Goal: Information Seeking & Learning: Learn about a topic

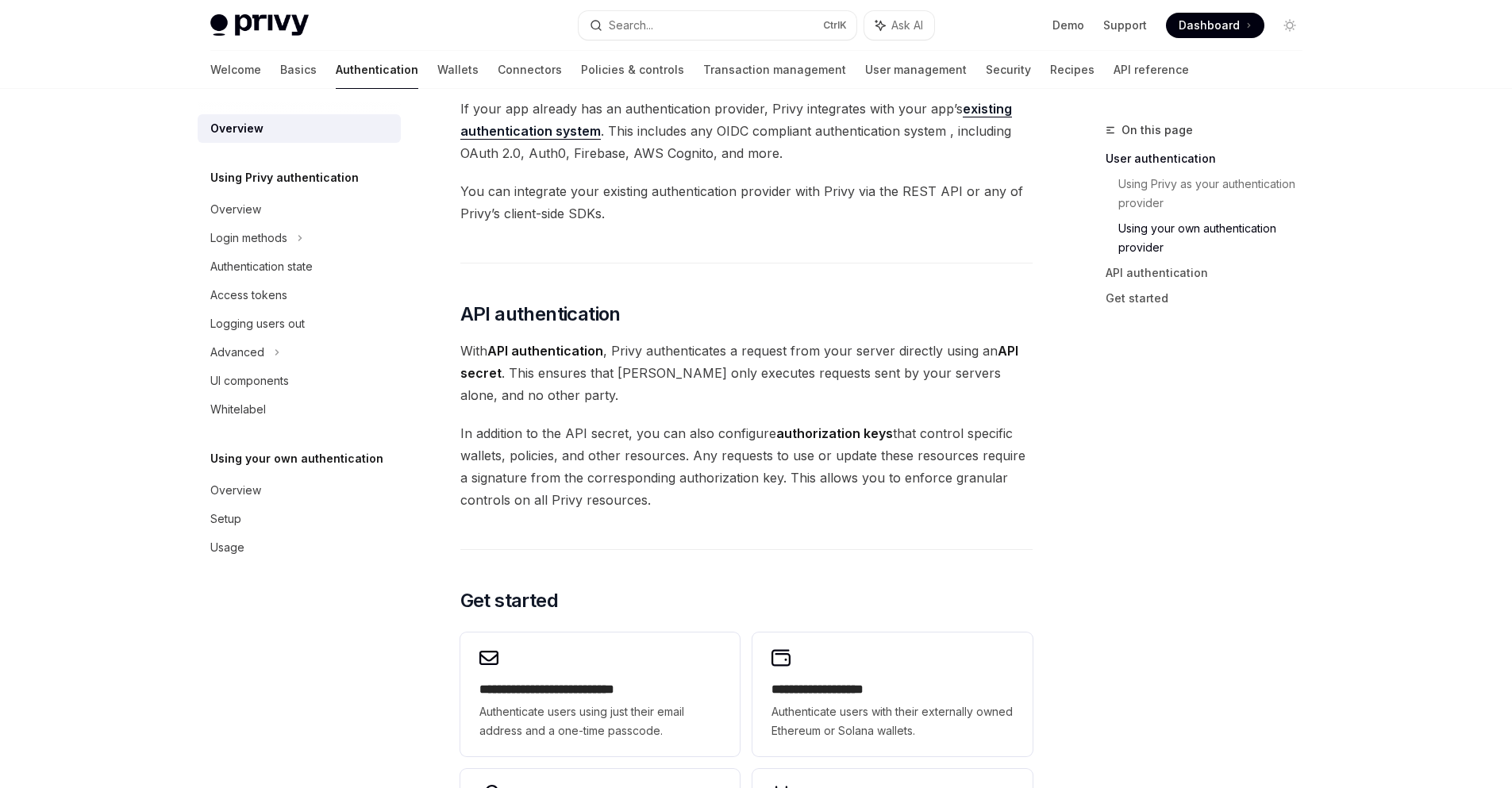
scroll to position [1048, 0]
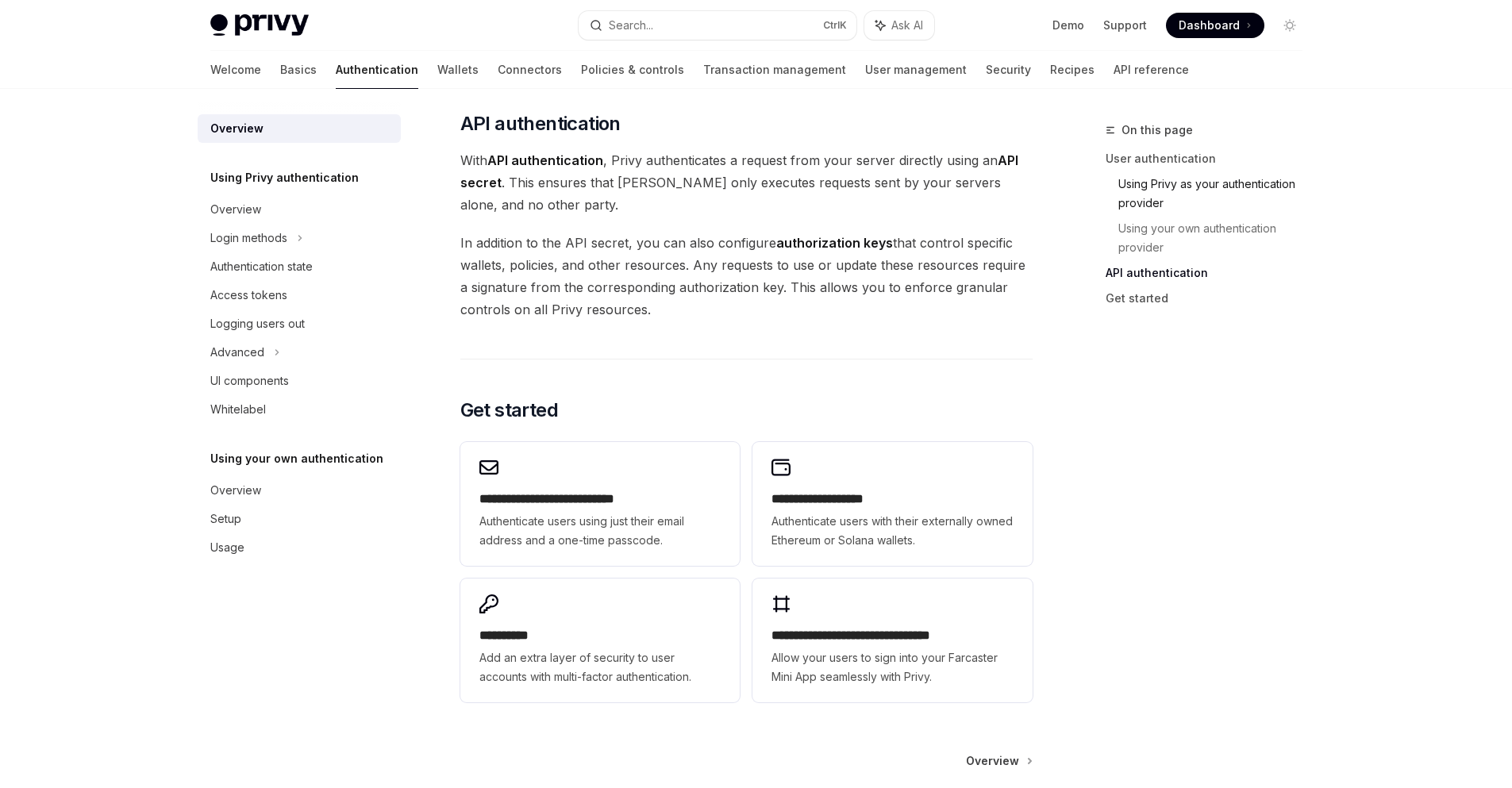
click at [1178, 191] on link "Using Privy as your authentication provider" at bounding box center [1216, 194] width 196 height 44
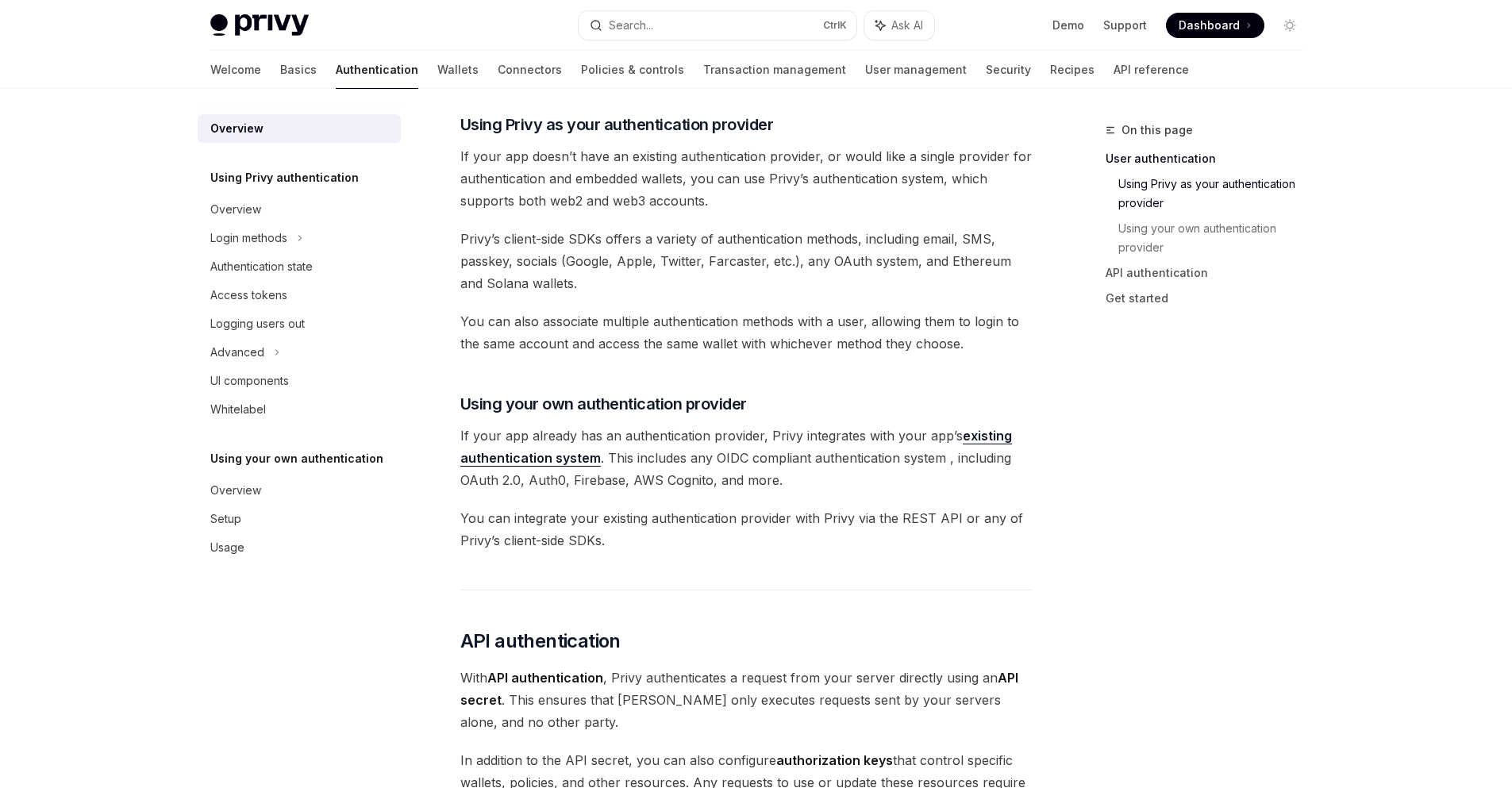
scroll to position [523, 0]
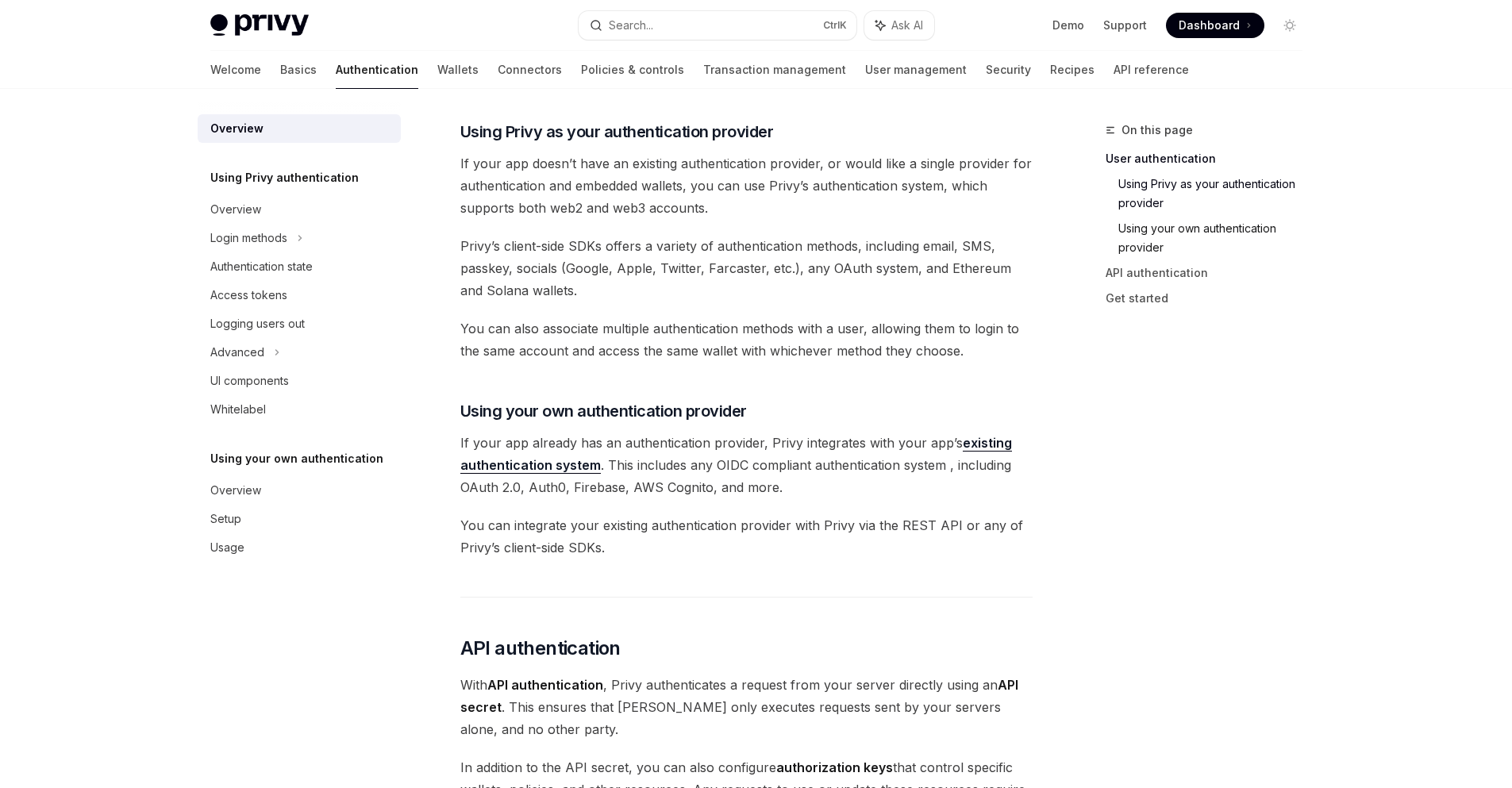
click at [1156, 237] on link "Using your own authentication provider" at bounding box center [1216, 238] width 196 height 44
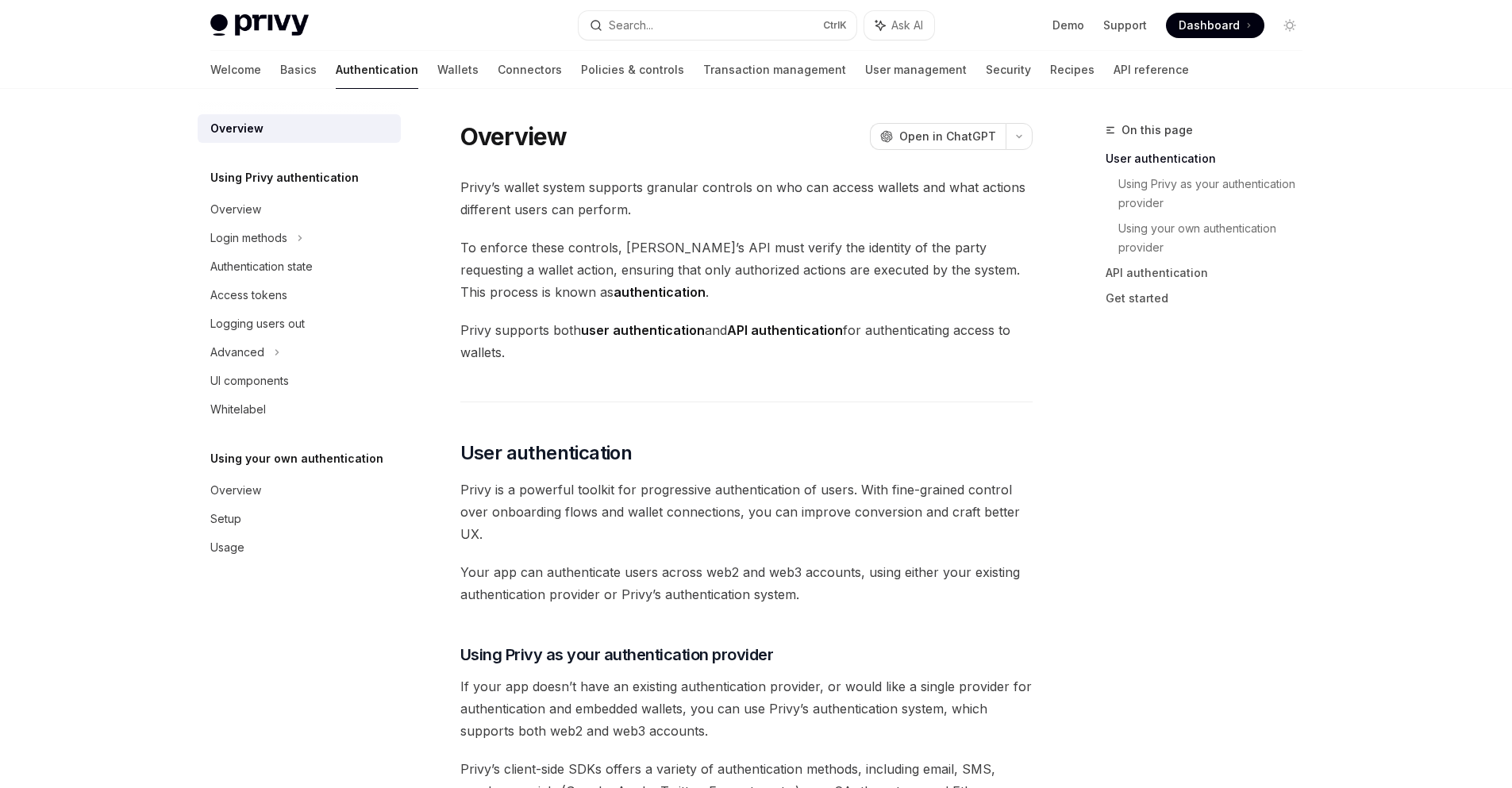
click at [1292, 473] on div "On this page User authentication Using Privy as your authentication provider Us…" at bounding box center [1195, 454] width 241 height 668
click at [1228, 224] on link "Using your own authentication provider" at bounding box center [1216, 238] width 196 height 44
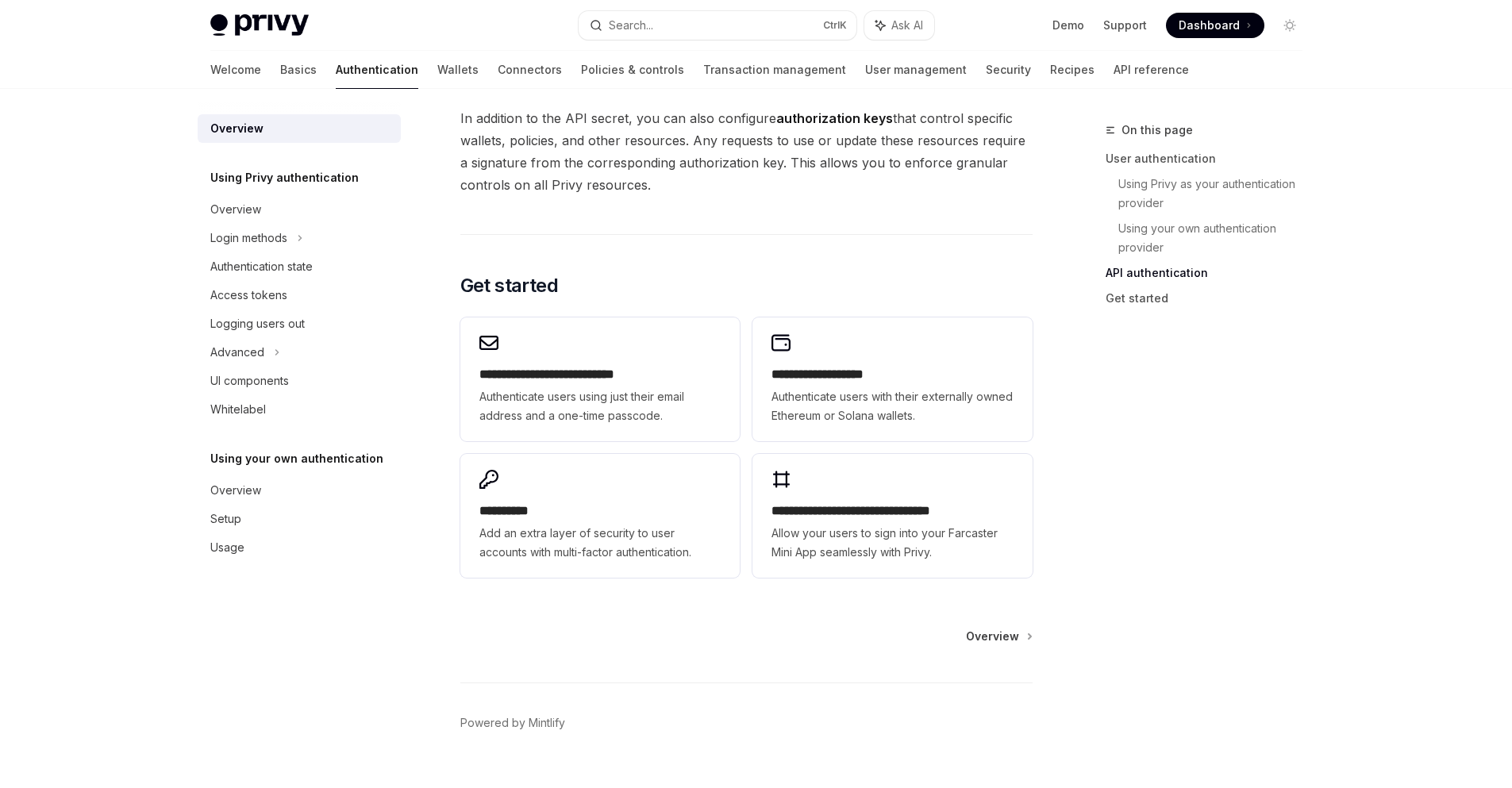
scroll to position [1205, 0]
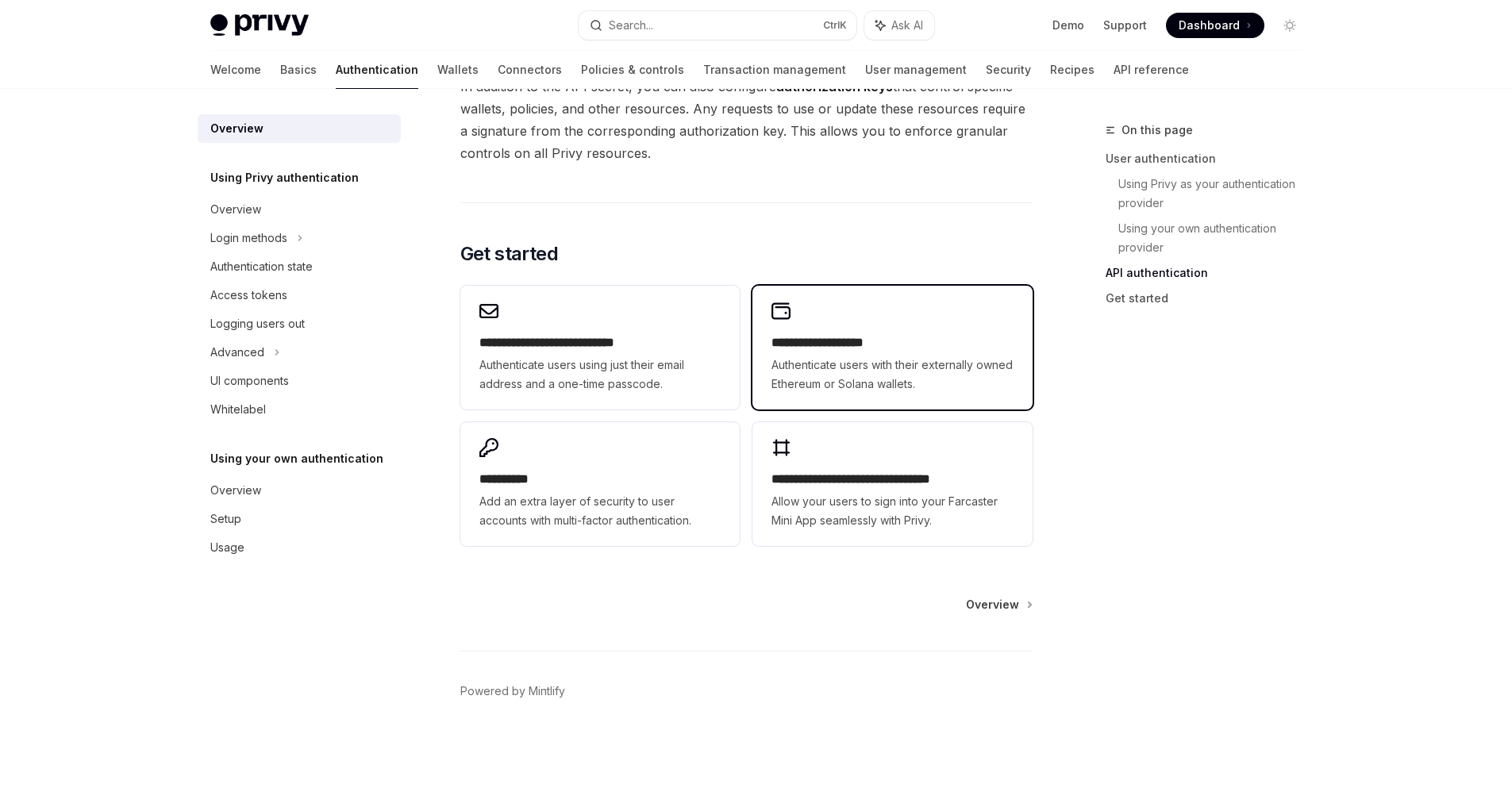
click at [813, 360] on span "Authenticate users with their externally owned Ethereum or Solana wallets." at bounding box center [892, 375] width 241 height 38
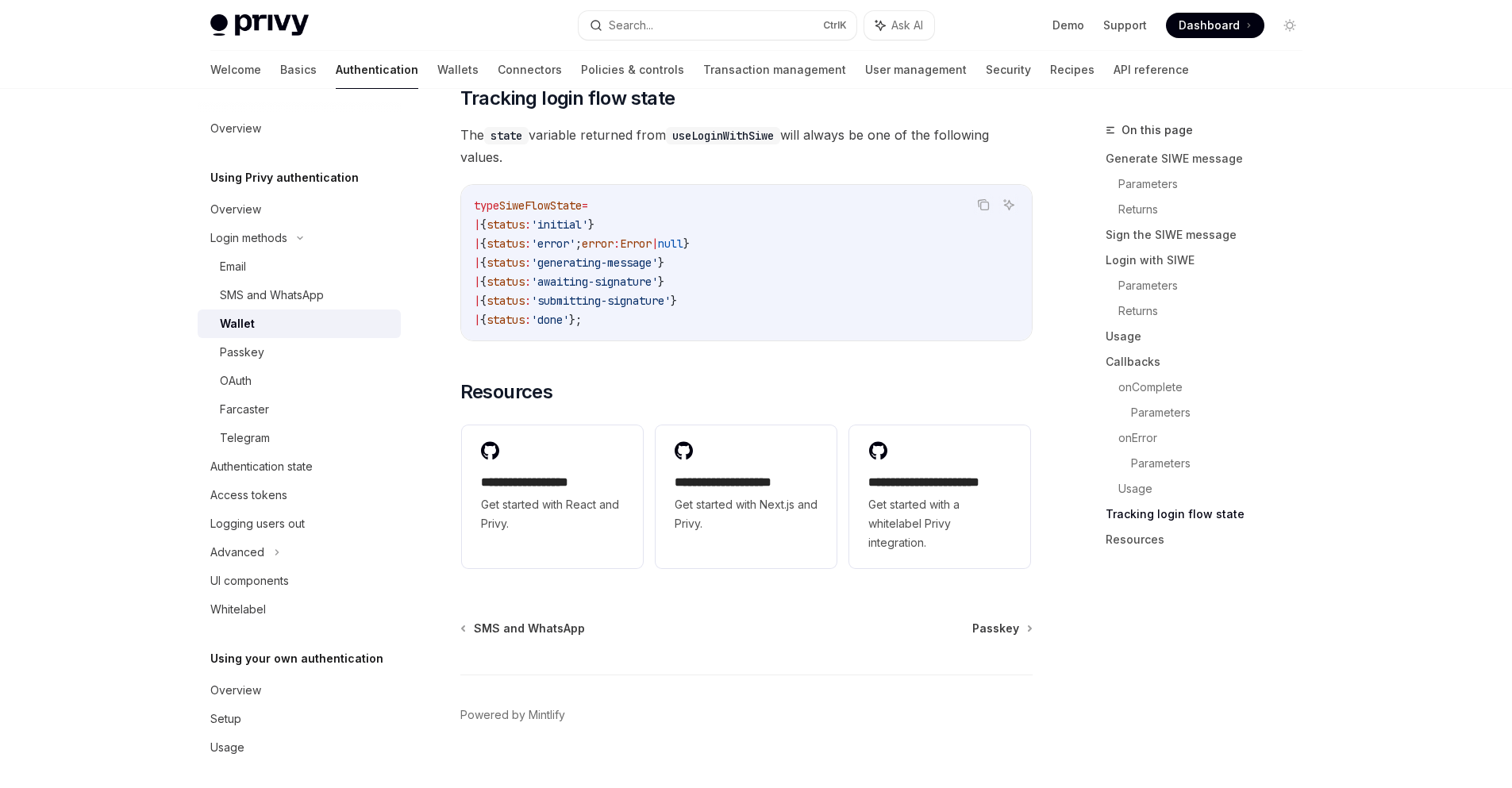
scroll to position [4034, 0]
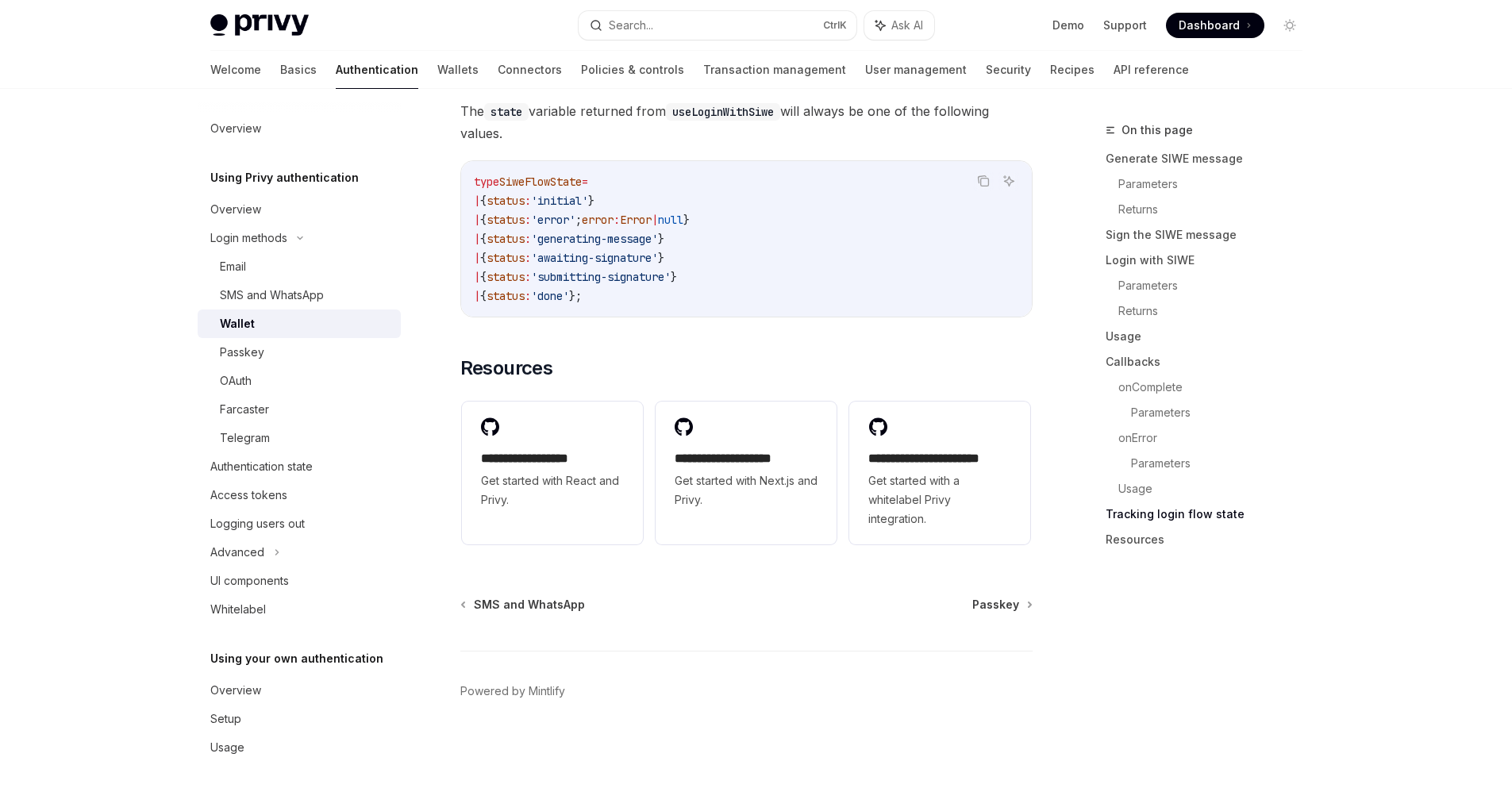
click at [997, 613] on span "Passkey" at bounding box center [996, 605] width 47 height 16
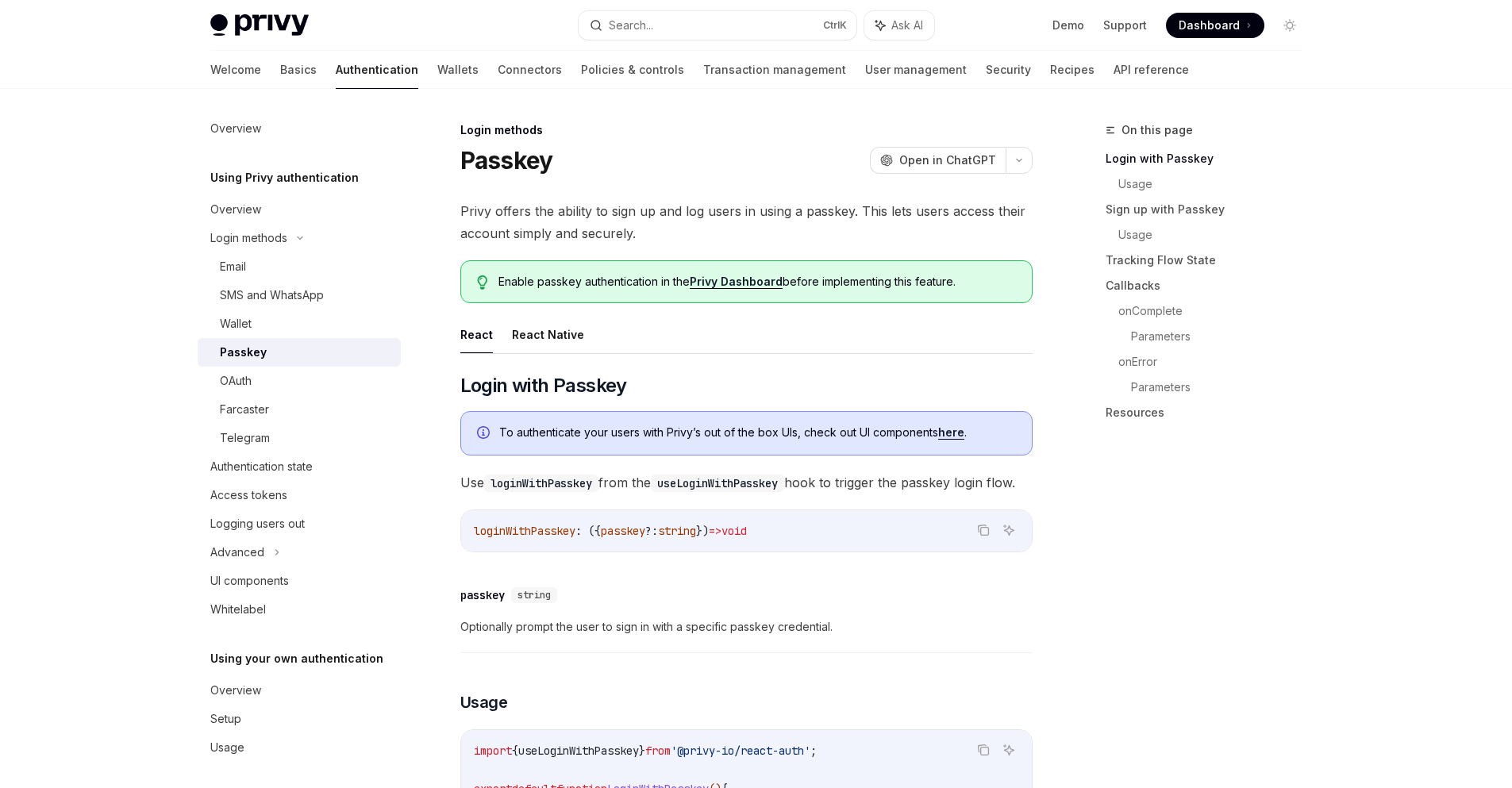
click at [953, 429] on link "here" at bounding box center [951, 432] width 26 height 14
type textarea "*"
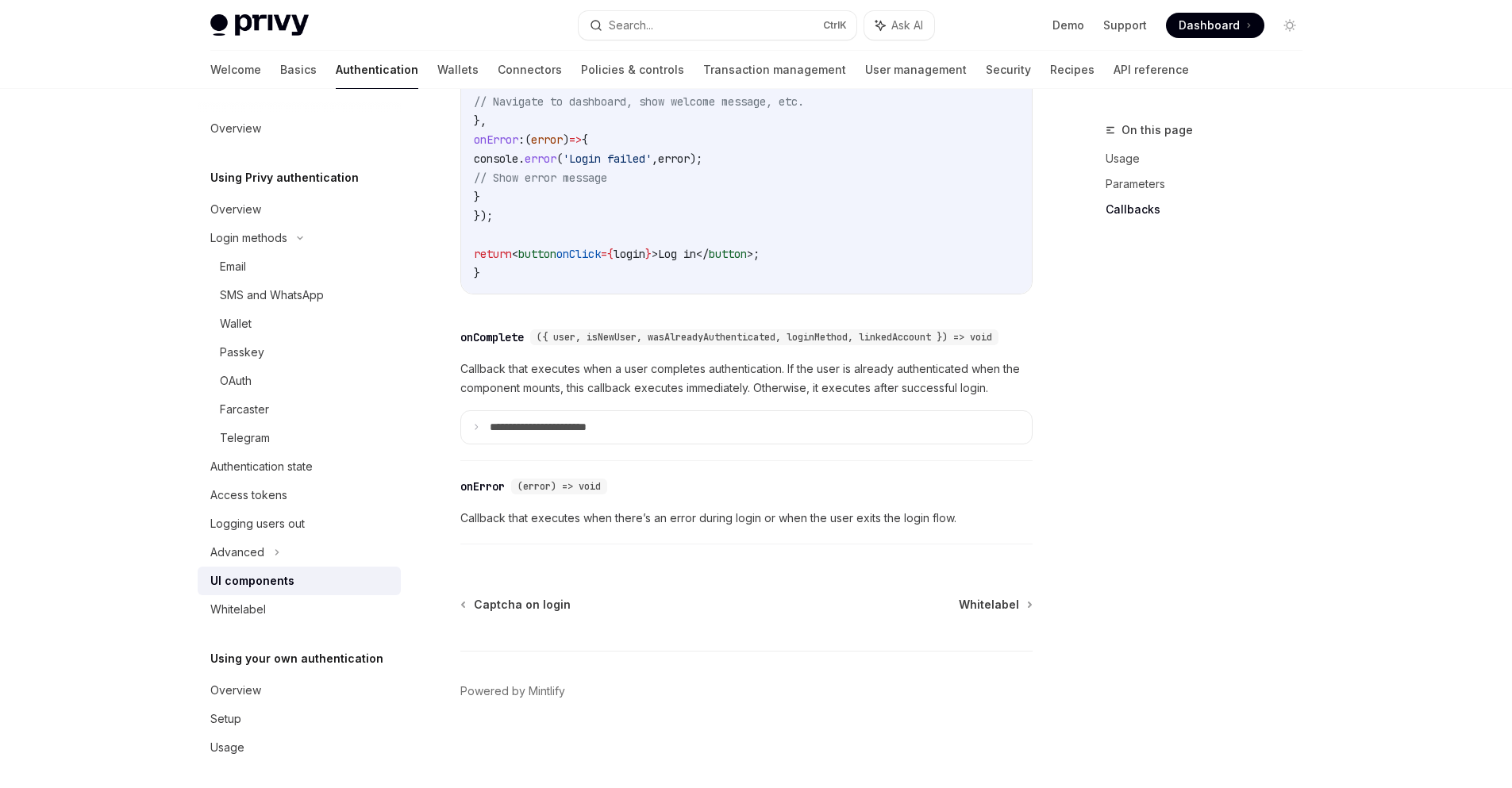
scroll to position [2240, 0]
click at [601, 423] on p "**********" at bounding box center [560, 428] width 141 height 14
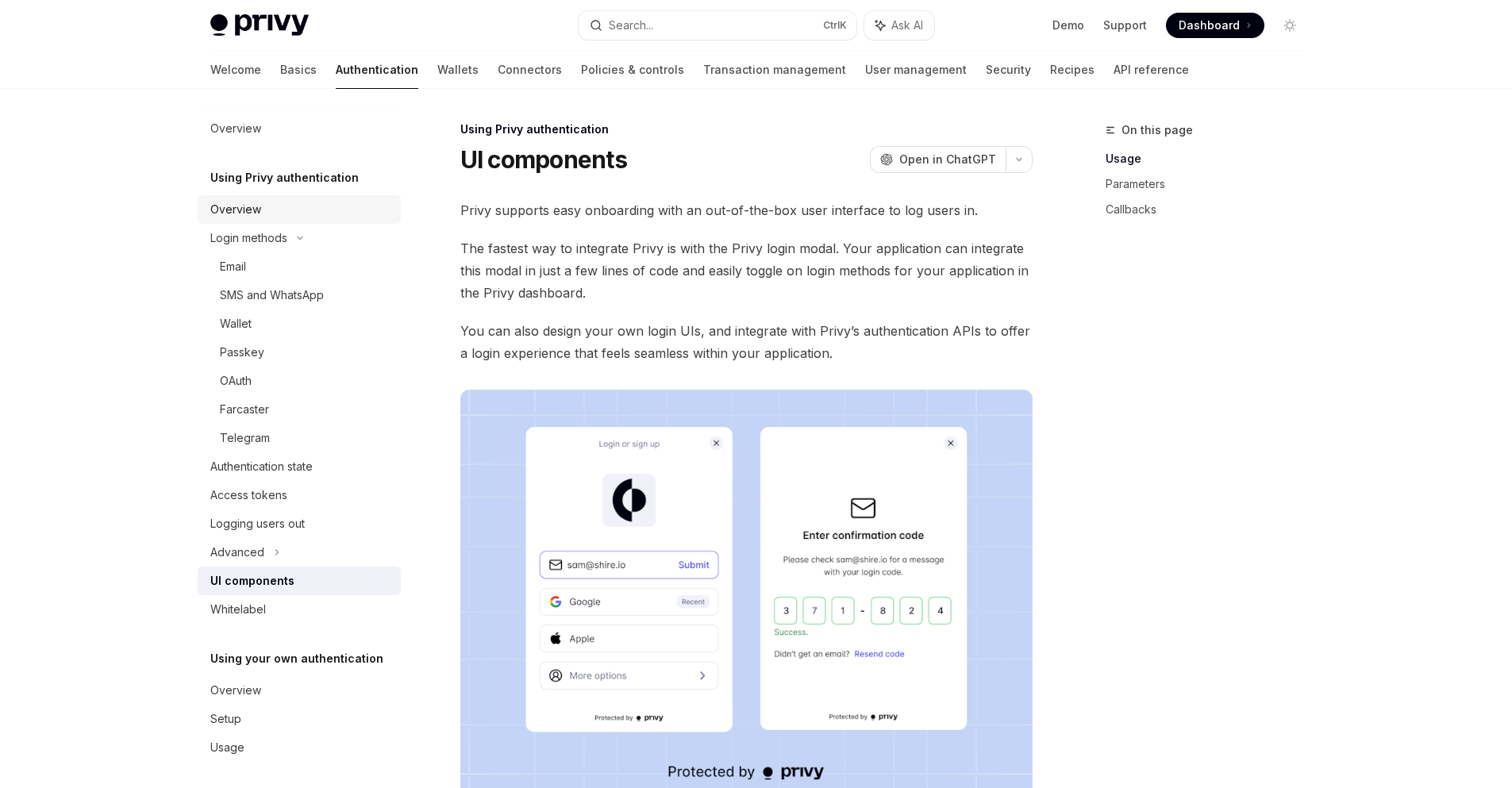
scroll to position [0, 0]
click at [1209, 26] on span "Dashboard" at bounding box center [1209, 25] width 61 height 16
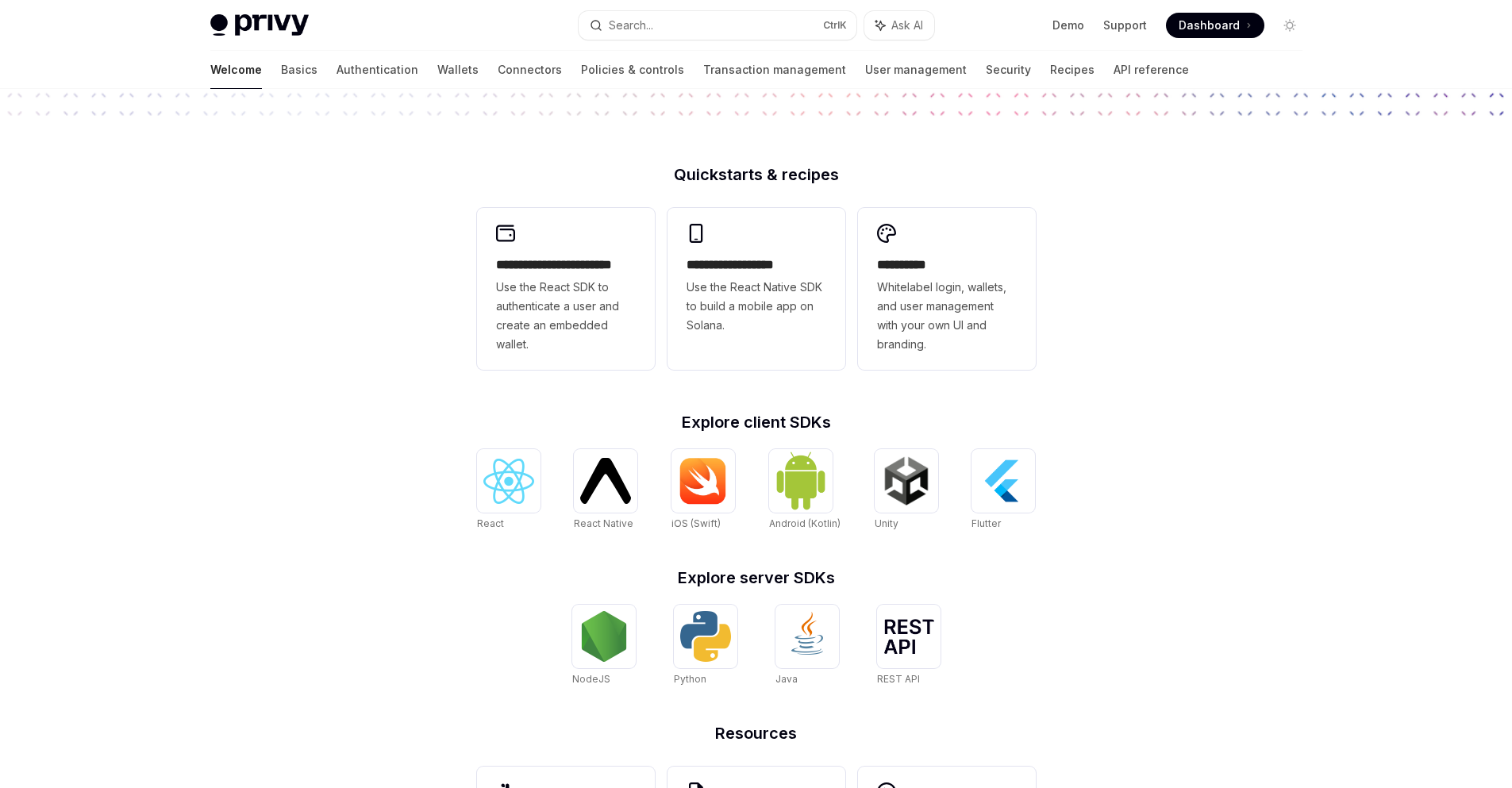
scroll to position [382, 0]
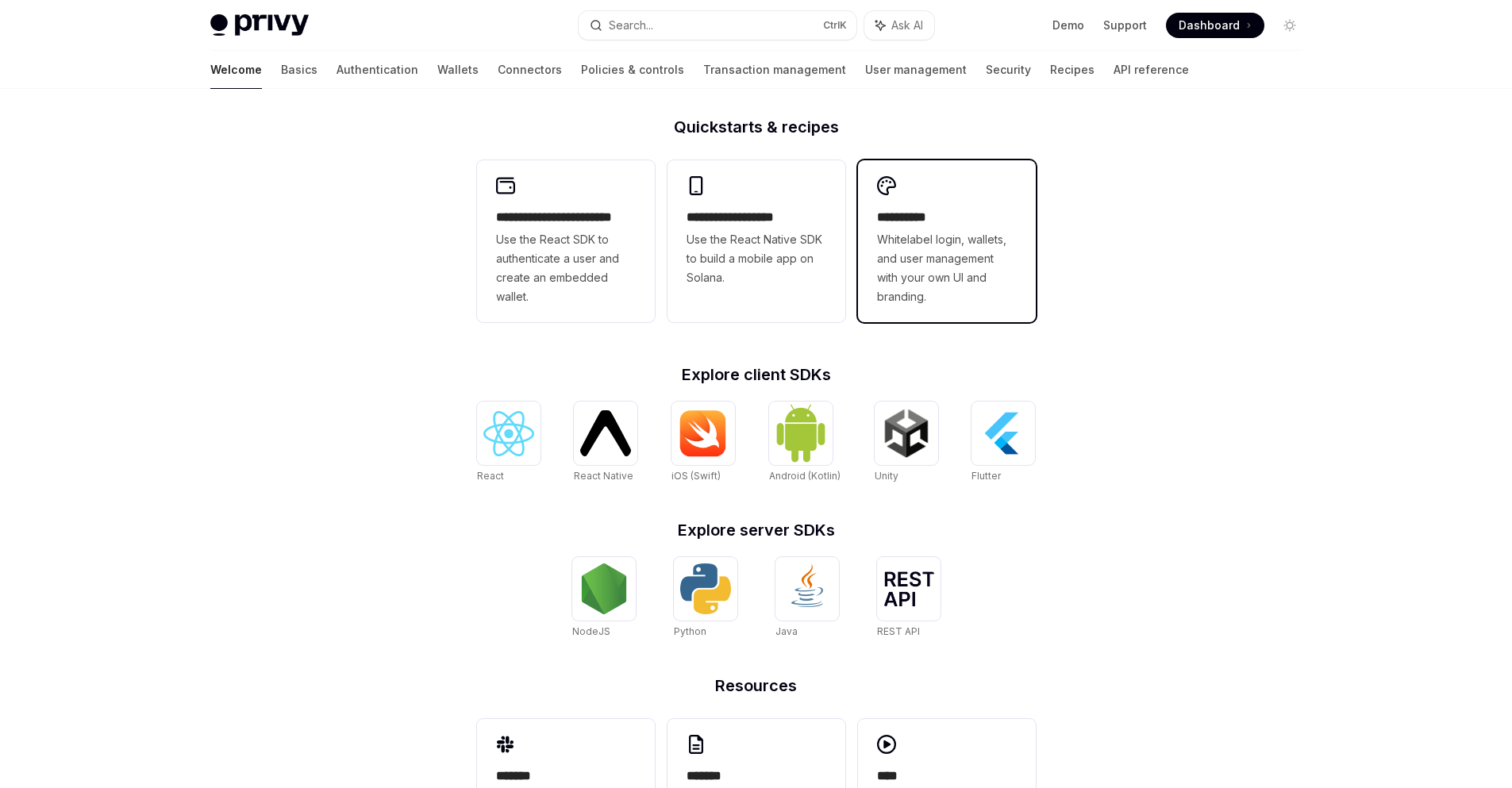
click at [926, 255] on span "Whitelabel login, wallets, and user management with your own UI and branding." at bounding box center [947, 268] width 140 height 77
type textarea "*"
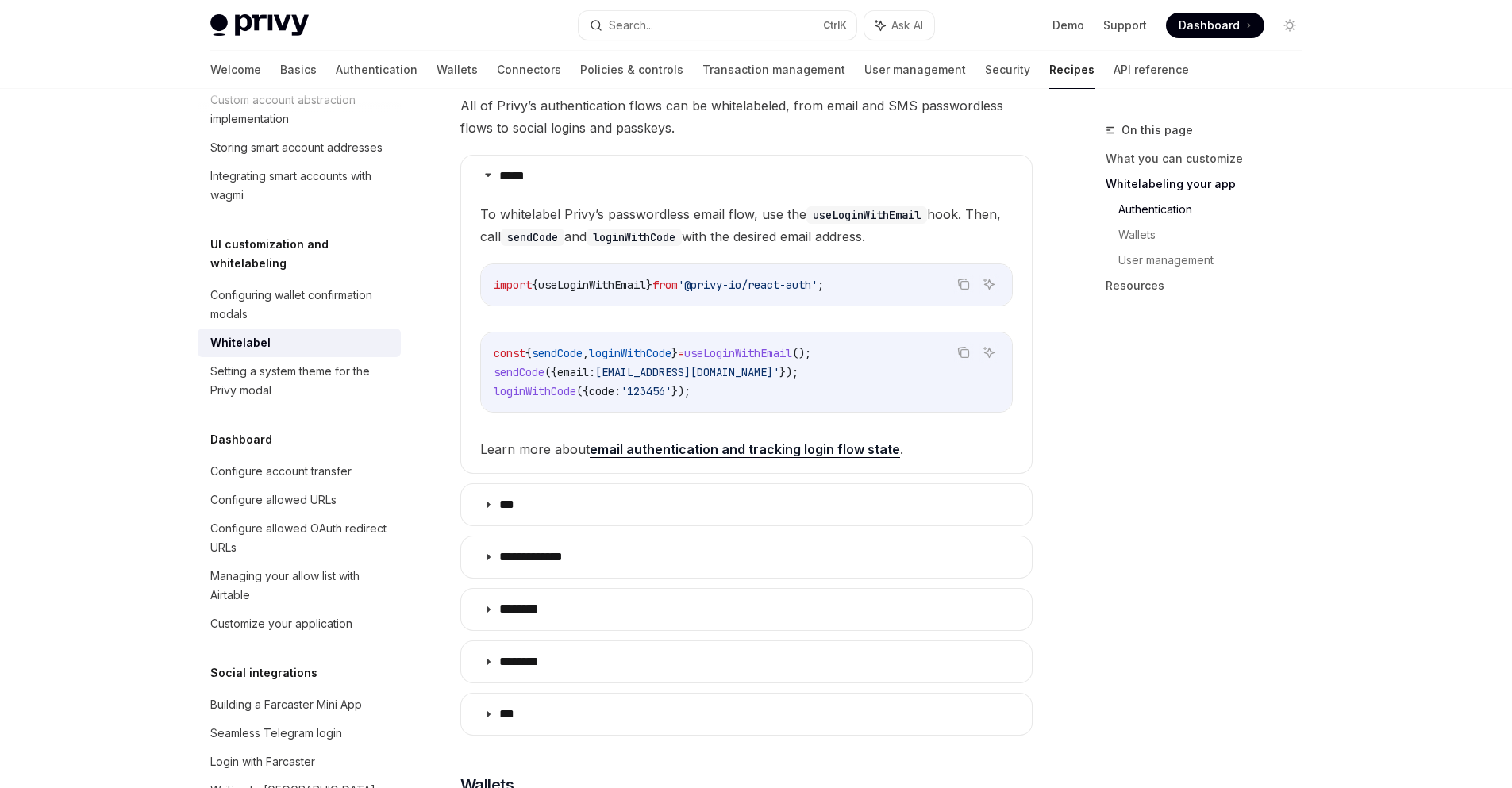
scroll to position [858, 0]
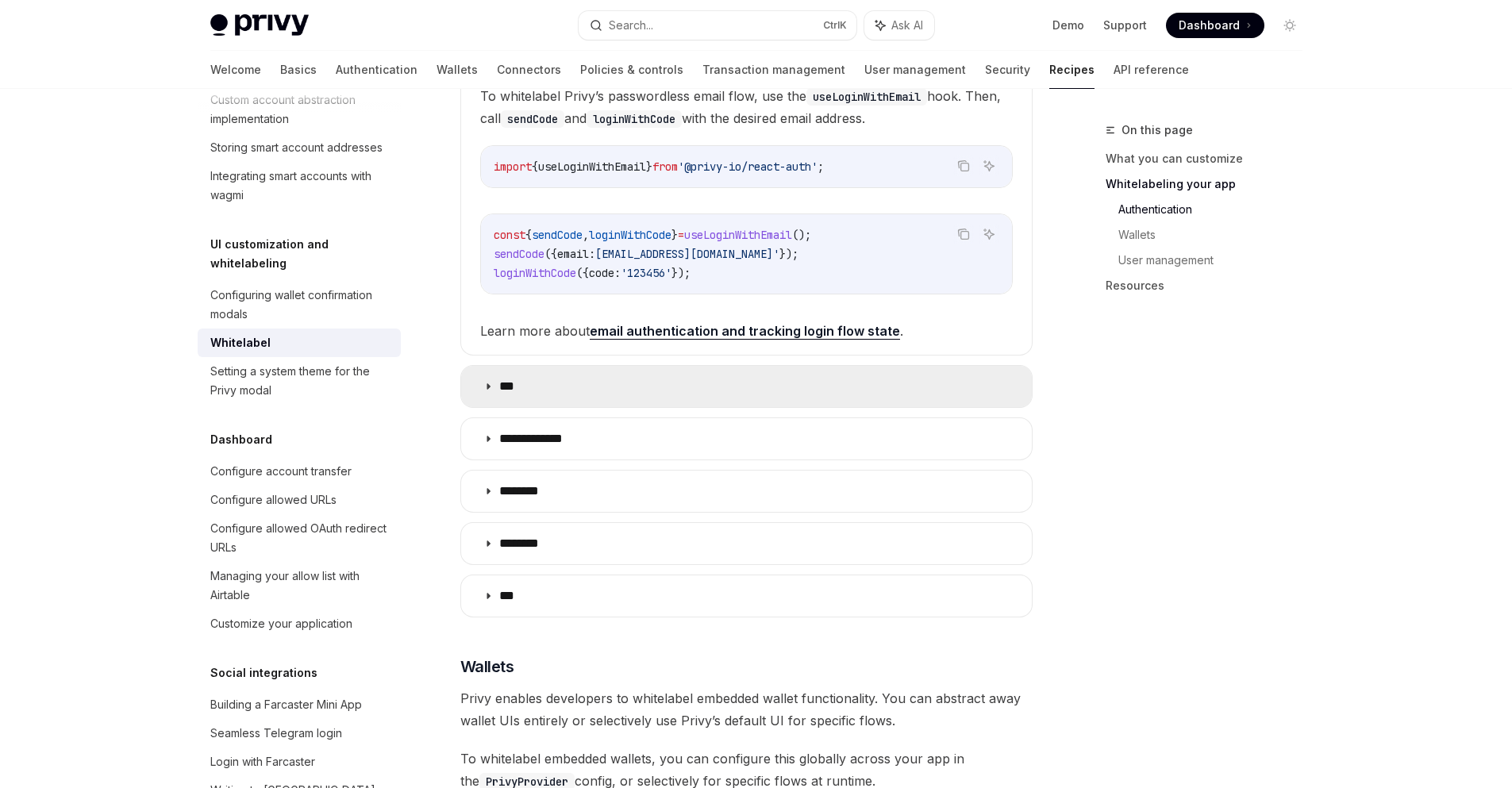
click at [482, 366] on summary "***" at bounding box center [746, 386] width 571 height 41
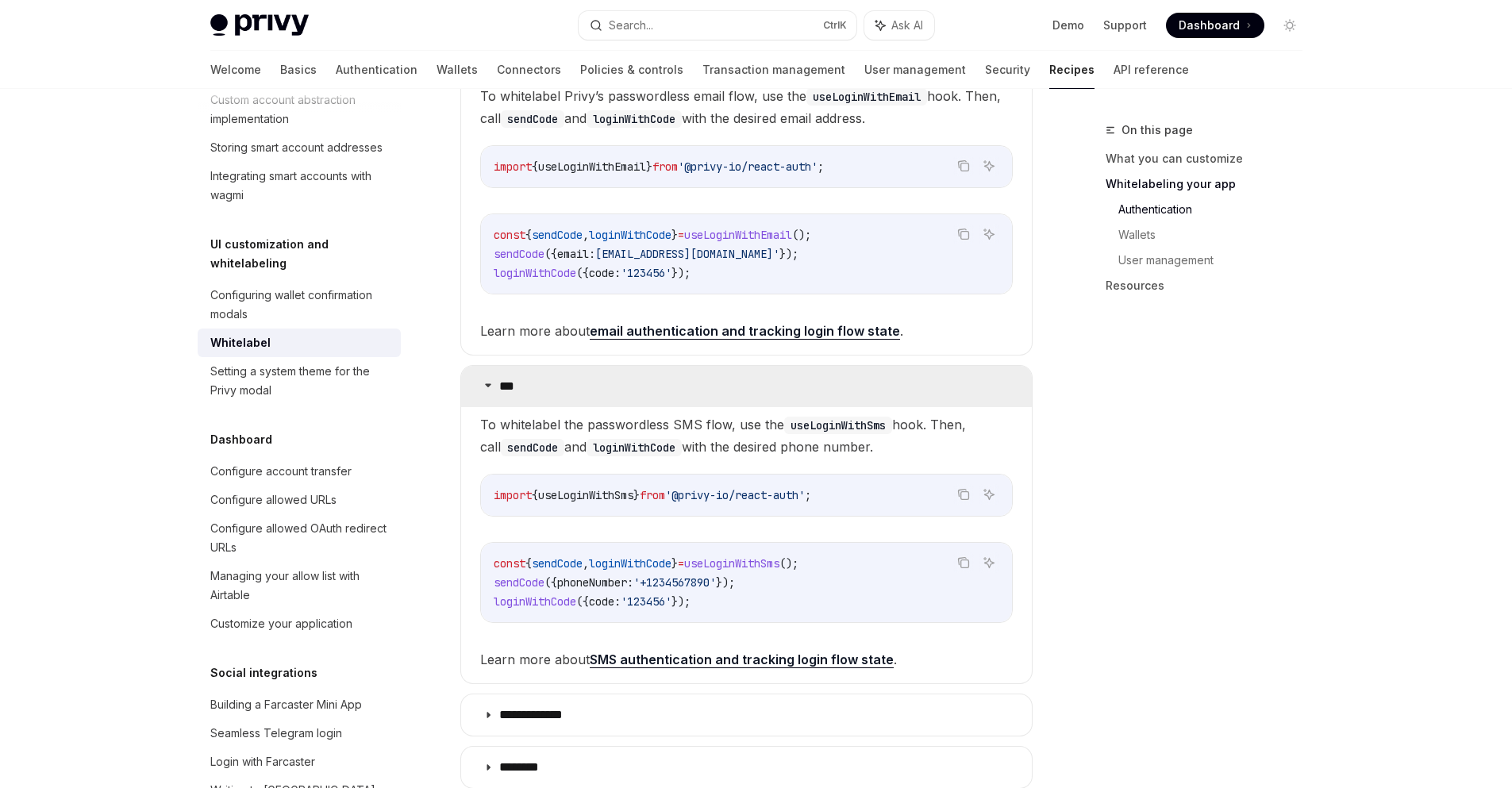
click at [482, 366] on summary "***" at bounding box center [746, 386] width 571 height 41
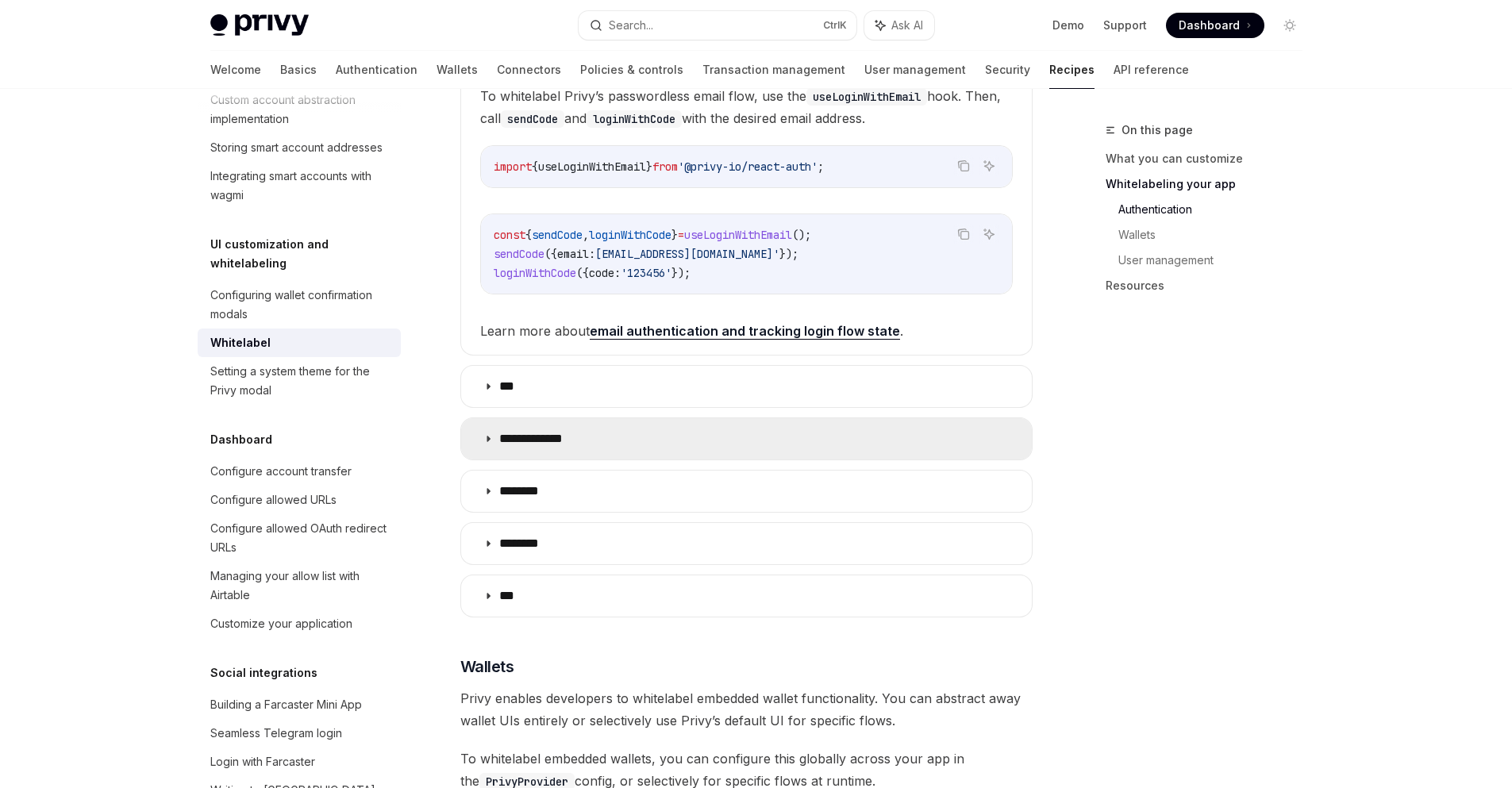
click at [476, 419] on summary "**********" at bounding box center [746, 439] width 571 height 41
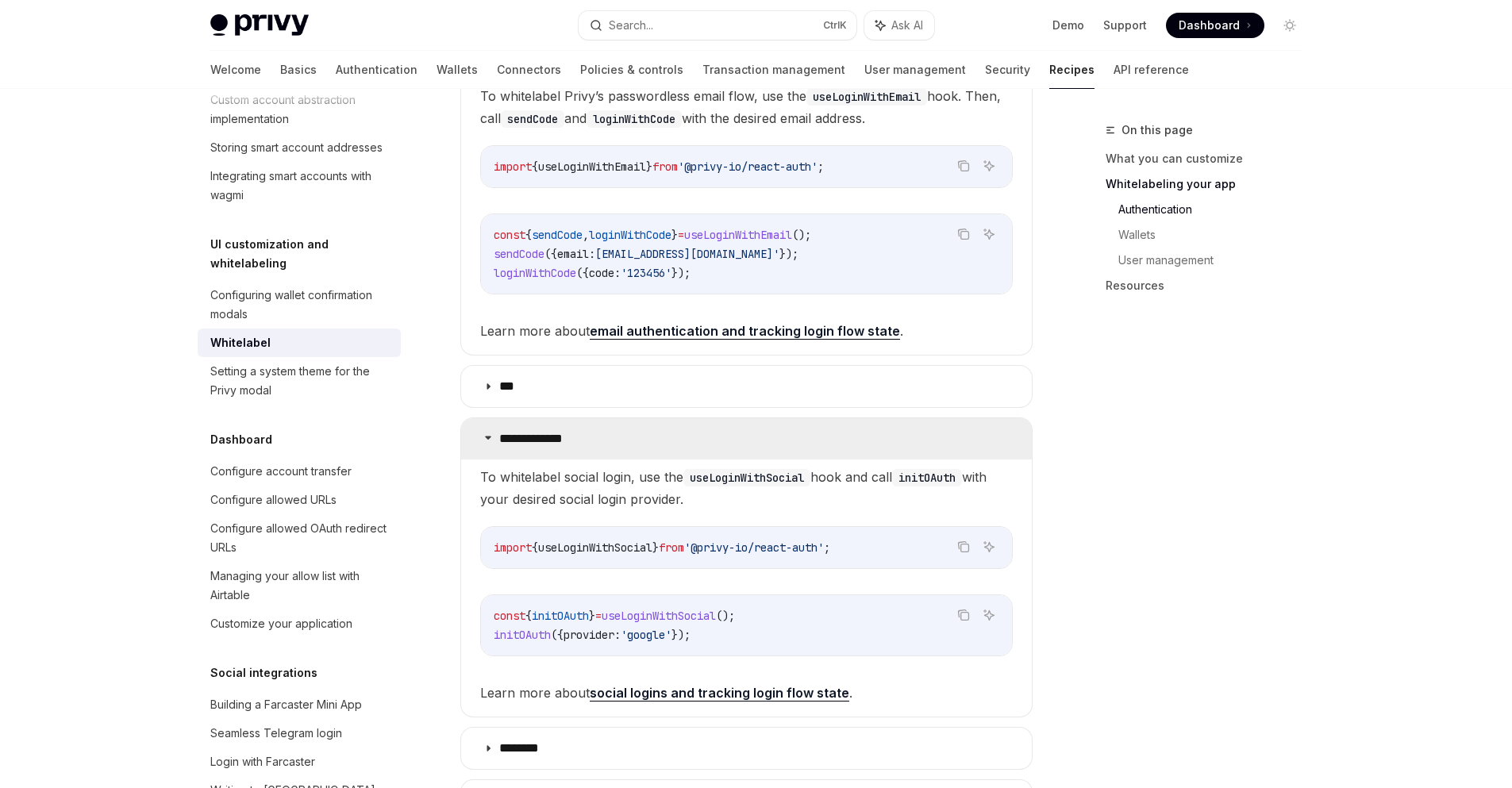
click at [478, 419] on summary "**********" at bounding box center [746, 439] width 571 height 41
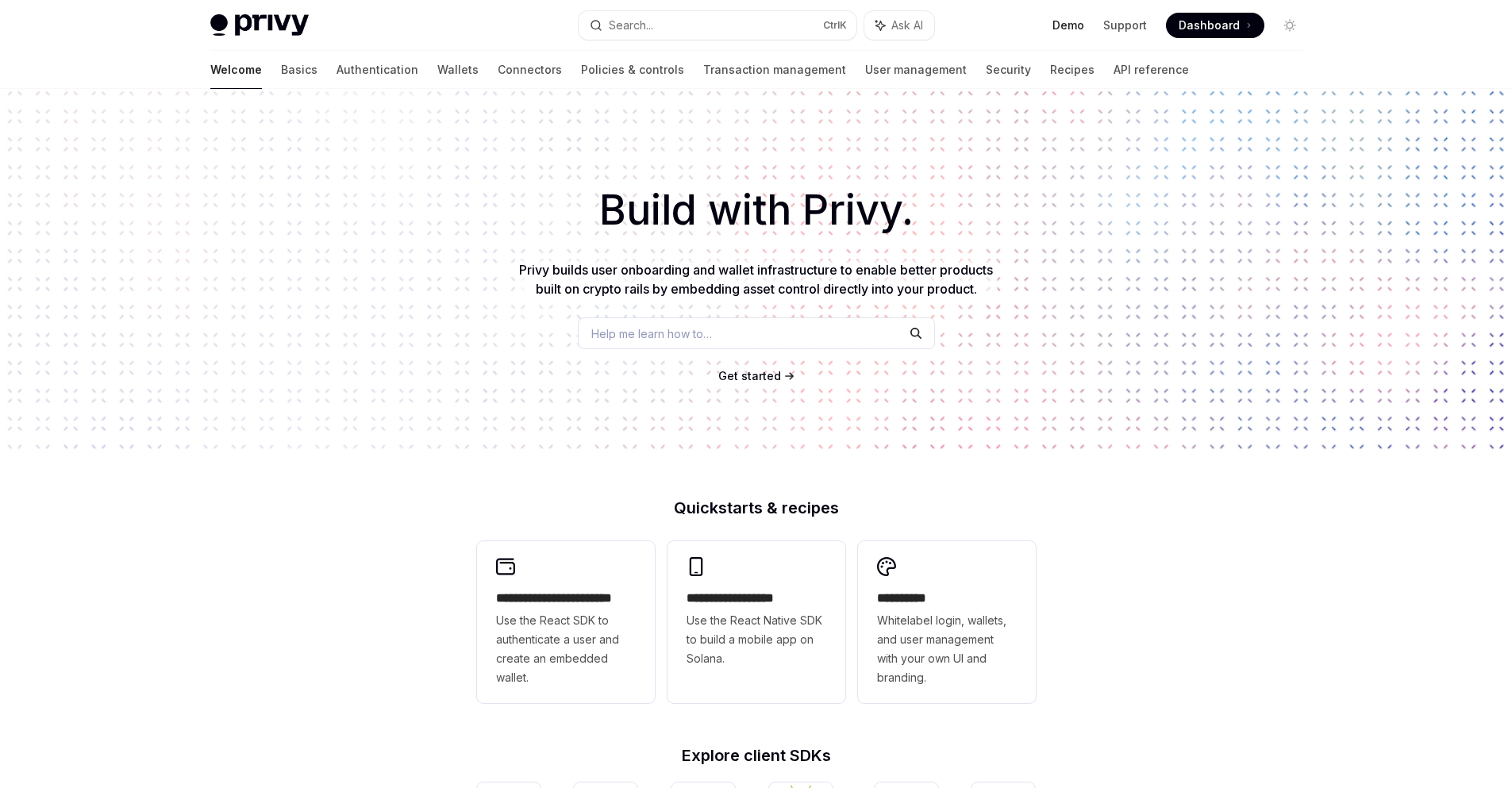
click at [1066, 26] on link "Demo" at bounding box center [1067, 25] width 32 height 16
drag, startPoint x: 905, startPoint y: 203, endPoint x: 806, endPoint y: 211, distance: 99.3
click at [806, 211] on h1 "Build with Privy." at bounding box center [756, 210] width 1461 height 62
copy h1 "Privy"
type textarea "*"
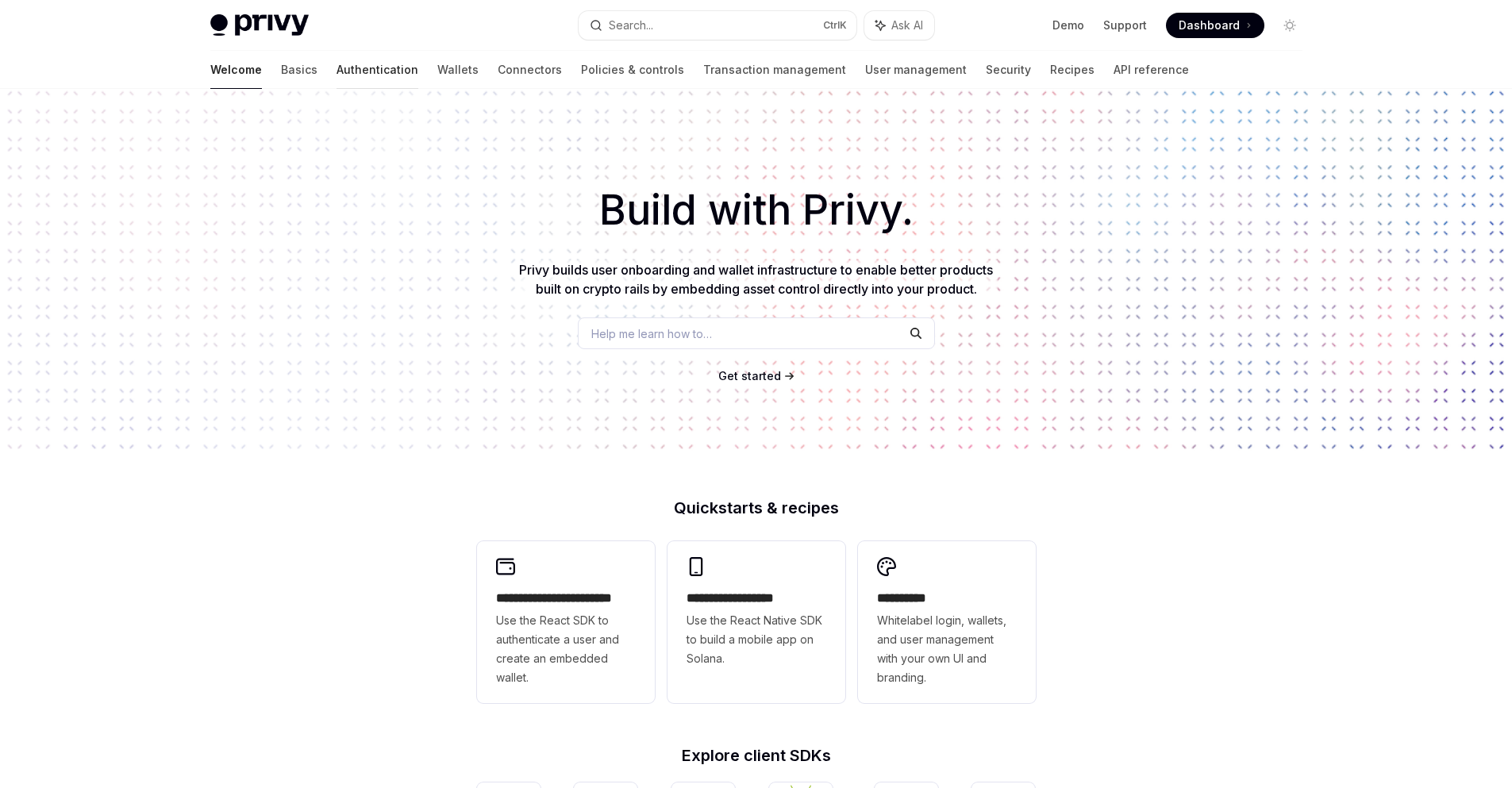
click at [336, 70] on link "Authentication" at bounding box center [377, 70] width 81 height 38
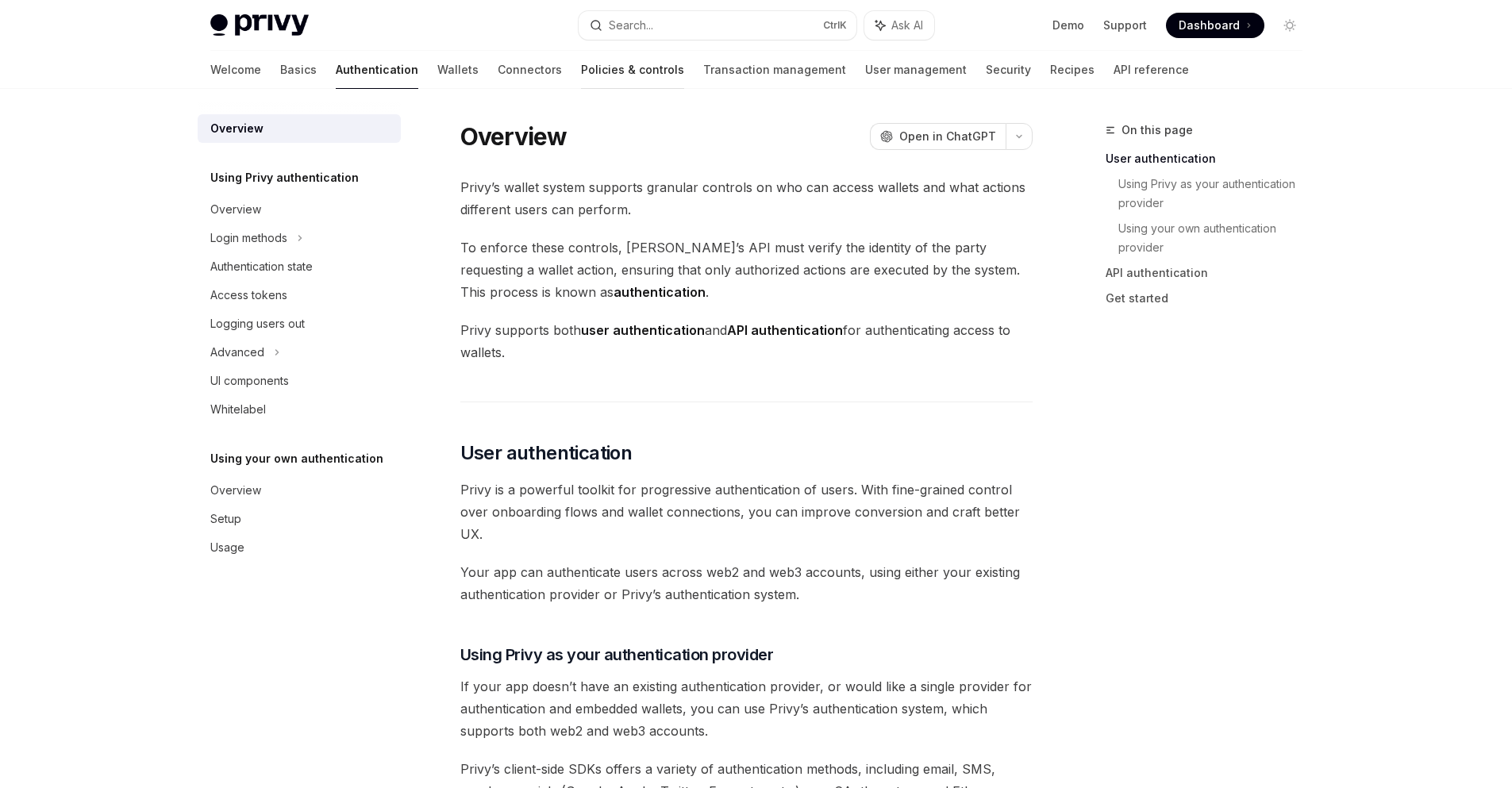
click at [581, 74] on link "Policies & controls" at bounding box center [632, 70] width 103 height 38
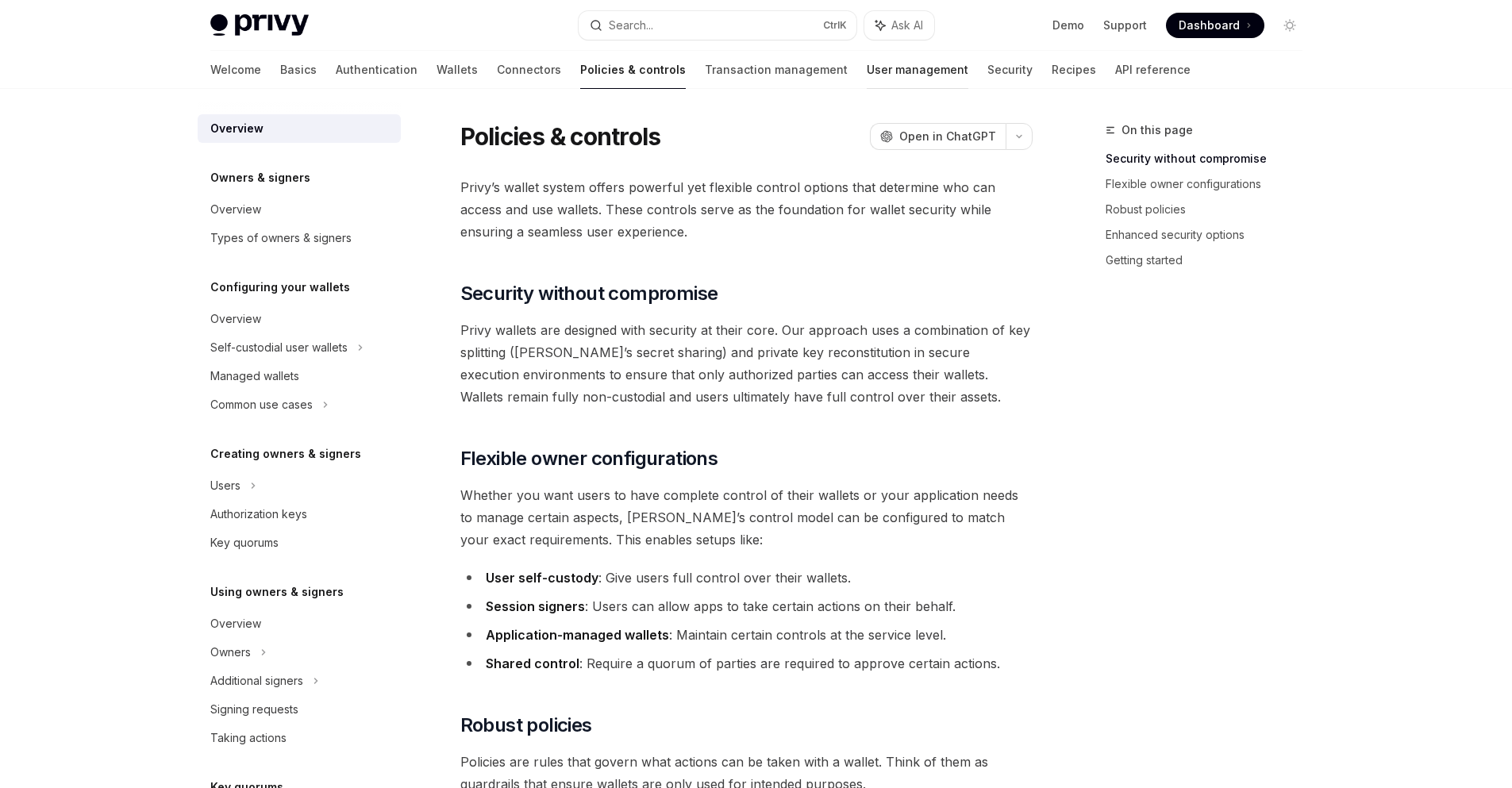
click at [866, 77] on link "User management" at bounding box center [917, 70] width 102 height 38
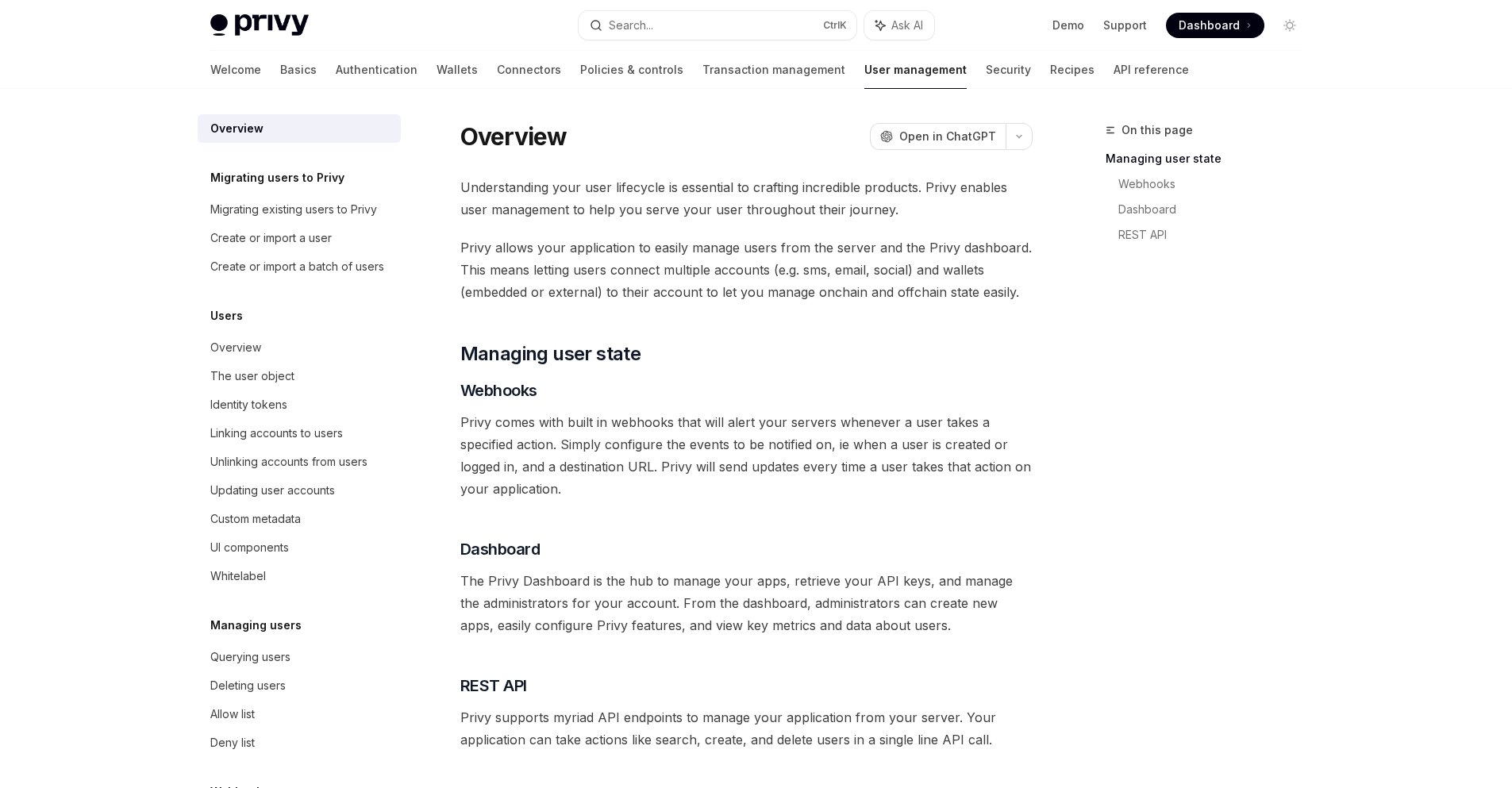
click at [881, 77] on div "Welcome Basics Authentication Wallets Connectors Policies & controls Transactio…" at bounding box center [699, 70] width 978 height 38
click at [986, 72] on link "Security" at bounding box center [1008, 70] width 45 height 38
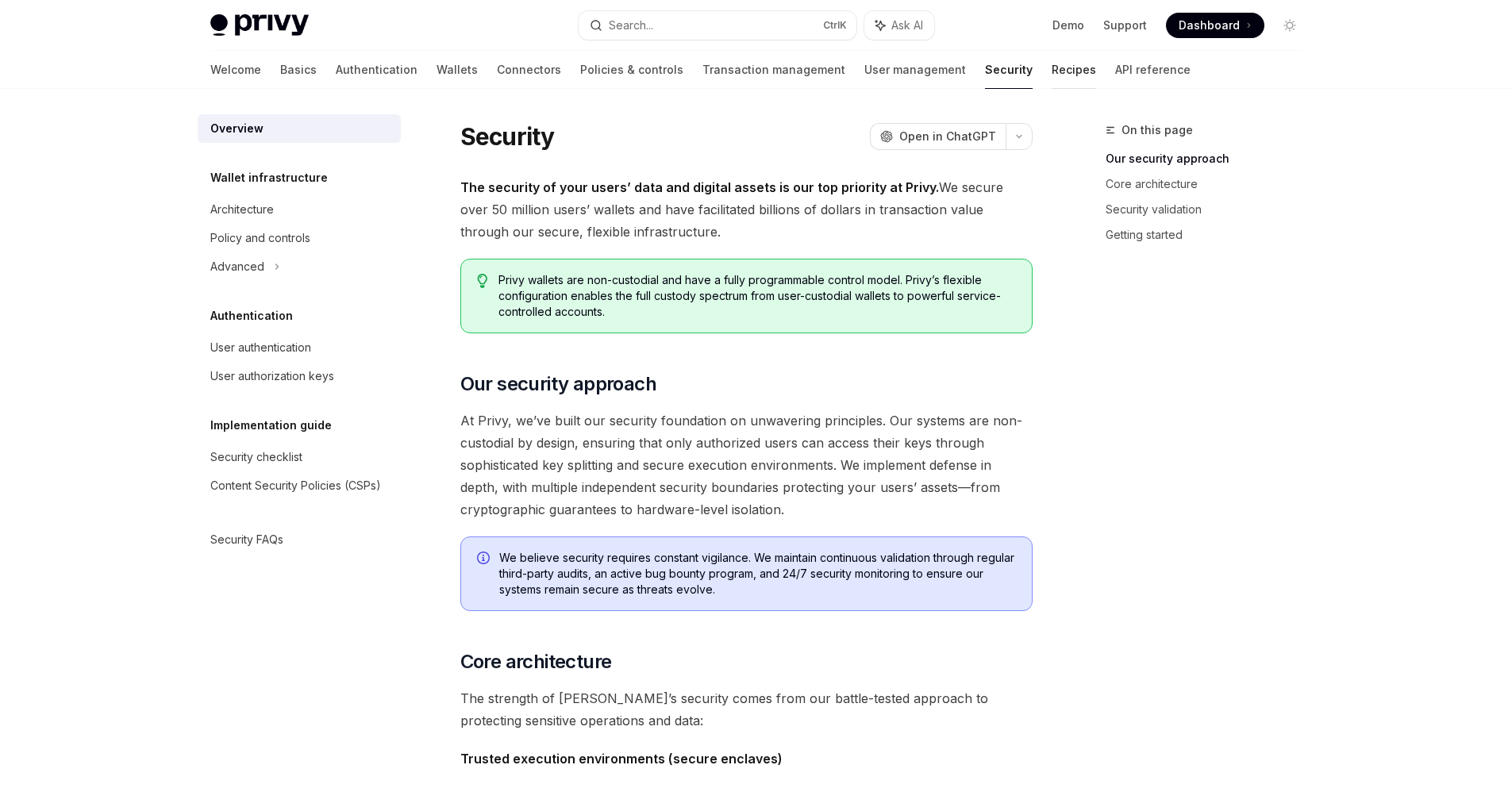
click at [1051, 77] on link "Recipes" at bounding box center [1073, 70] width 44 height 38
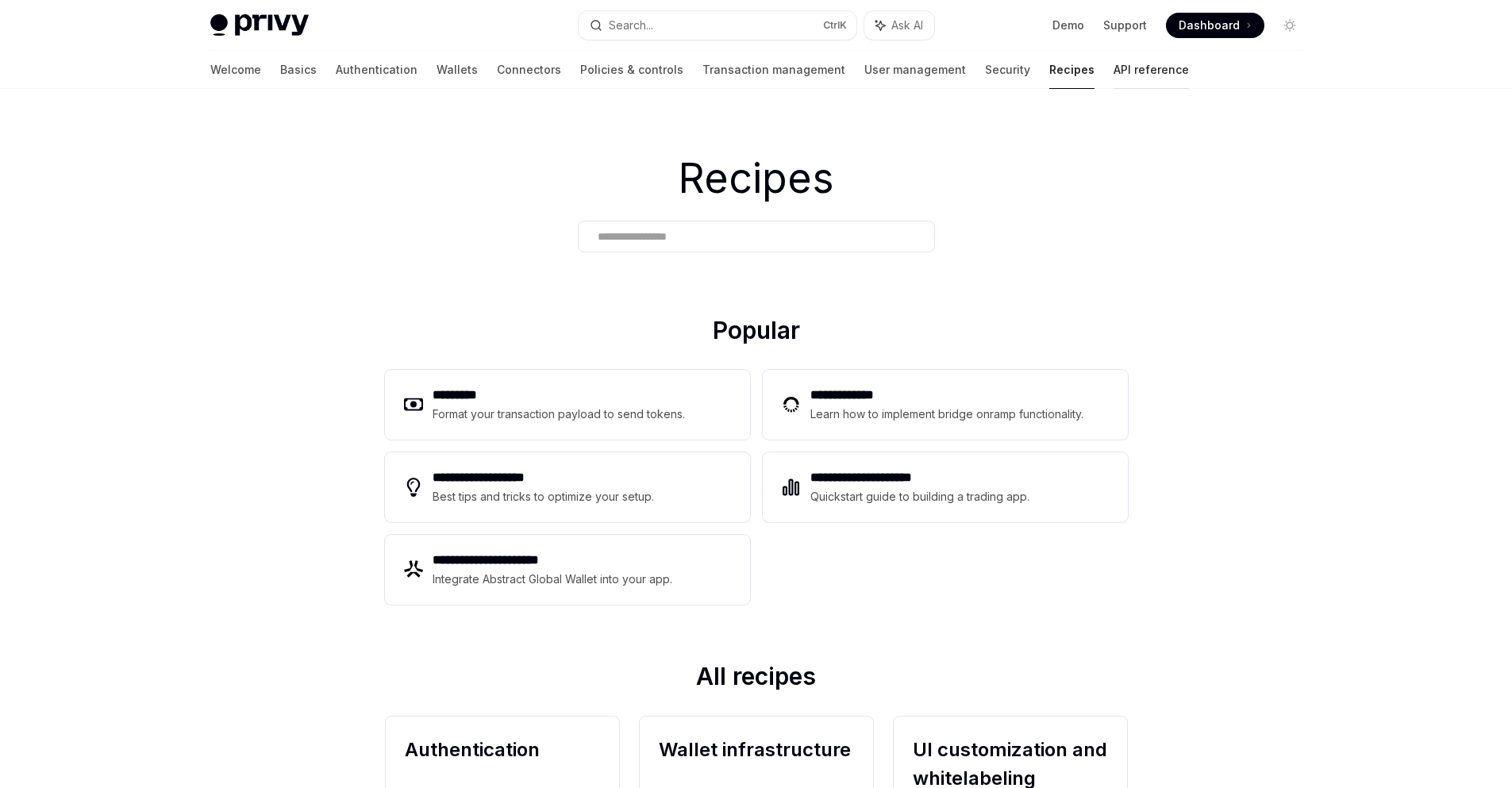
click at [1113, 77] on link "API reference" at bounding box center [1151, 70] width 76 height 38
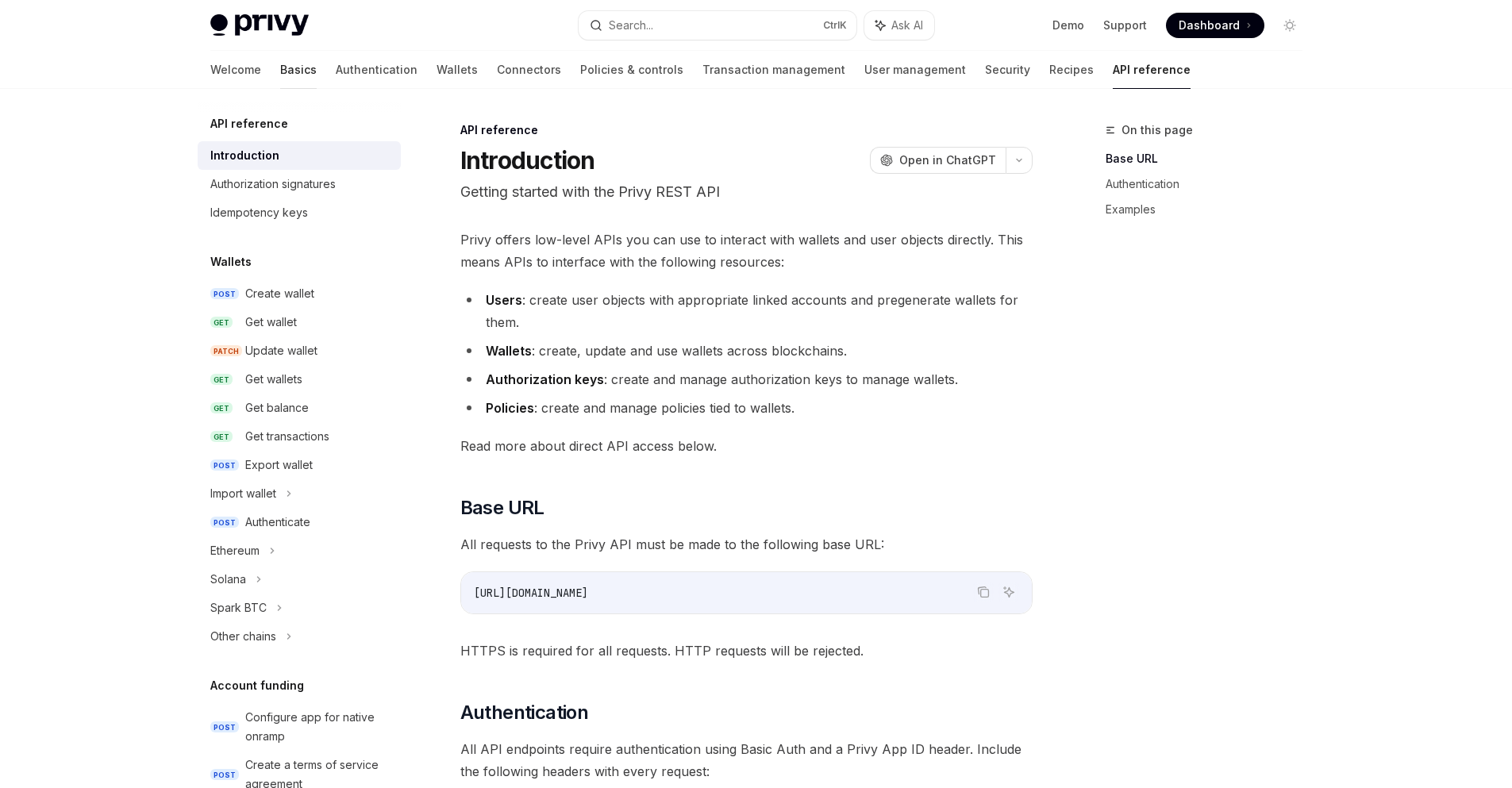
click at [280, 72] on link "Basics" at bounding box center [298, 70] width 36 height 38
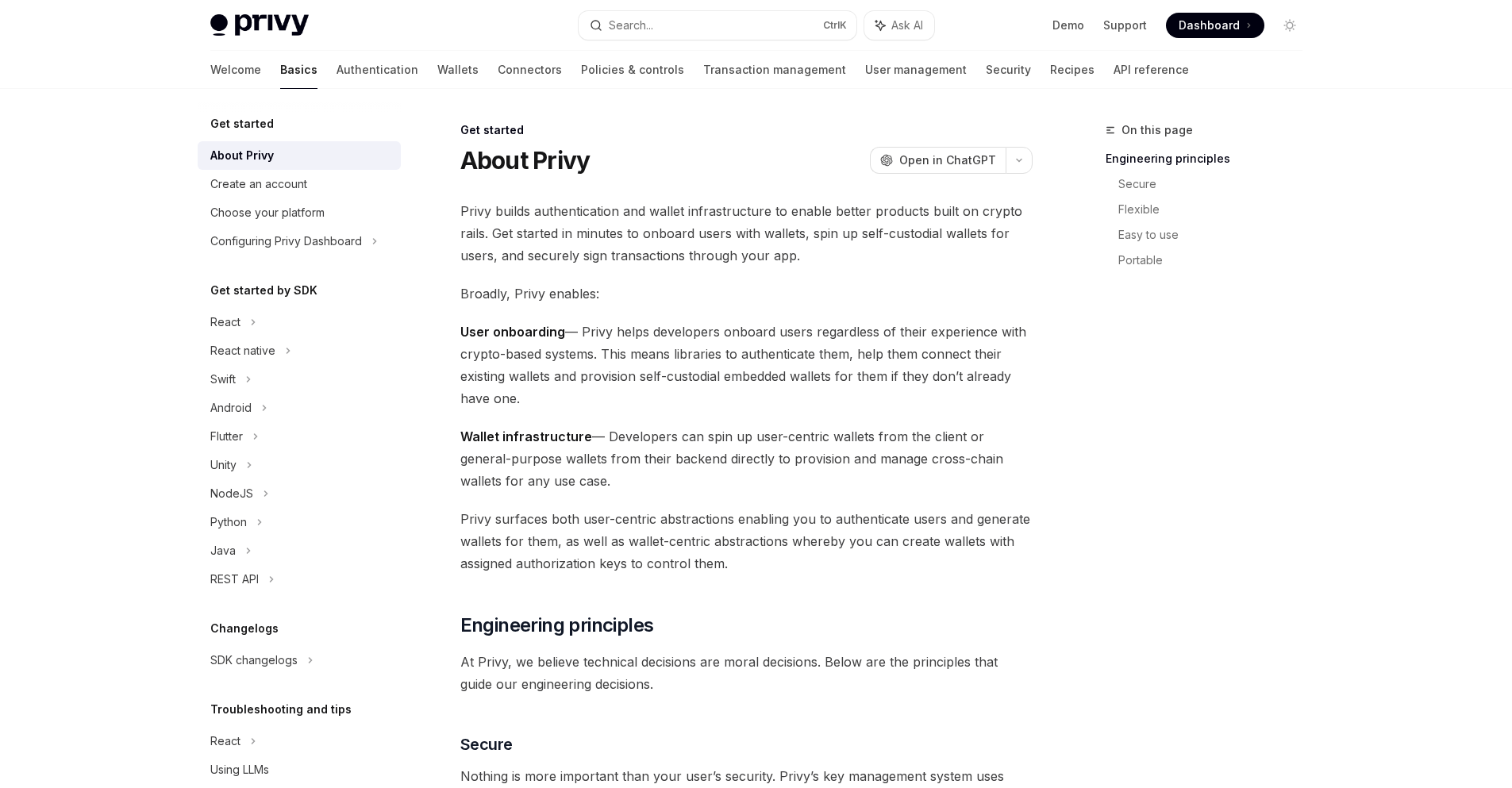
click at [247, 23] on img at bounding box center [259, 25] width 99 height 22
type textarea "*"
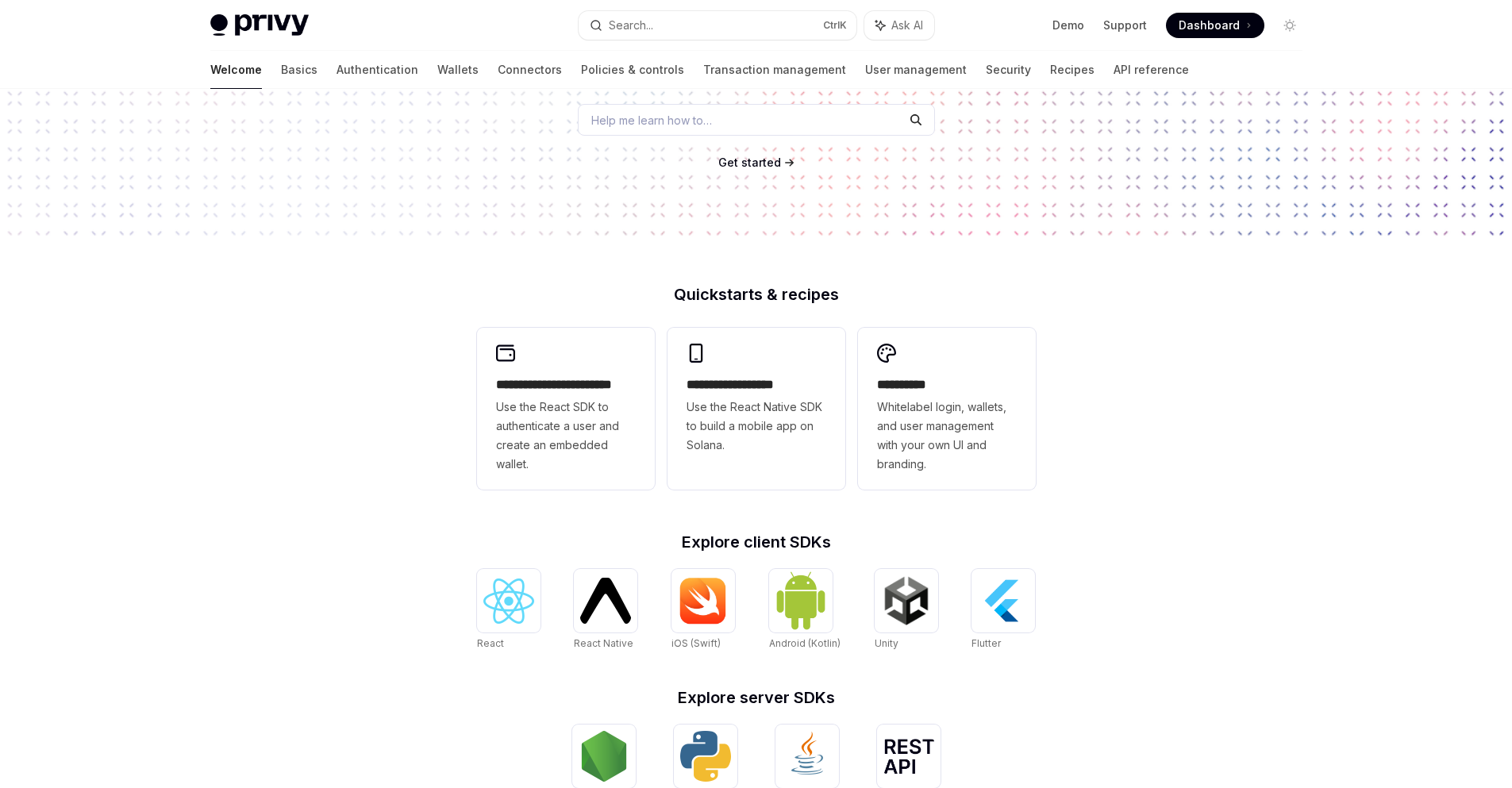
scroll to position [188, 0]
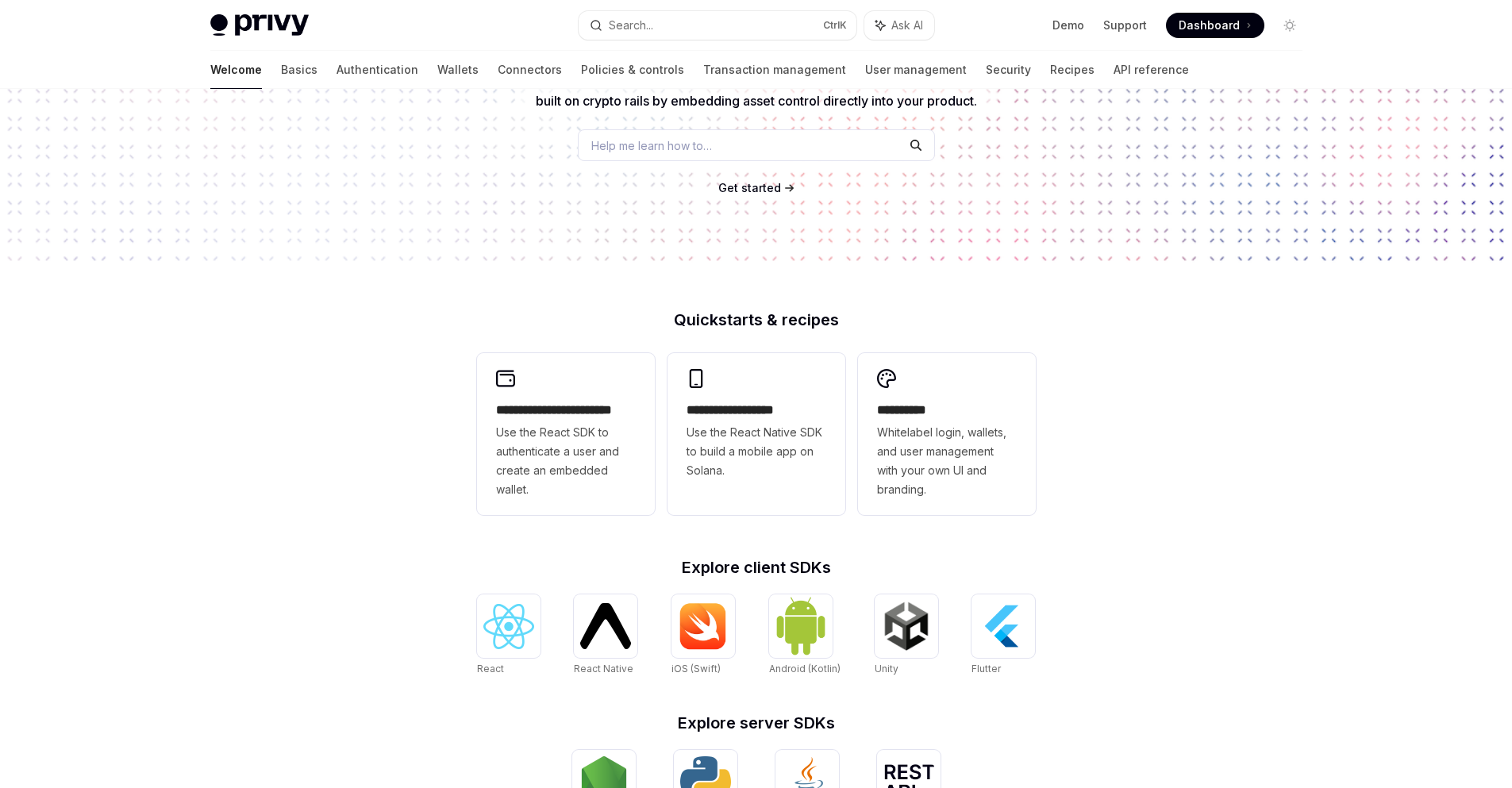
click at [563, 402] on h2 "**********" at bounding box center [566, 410] width 140 height 19
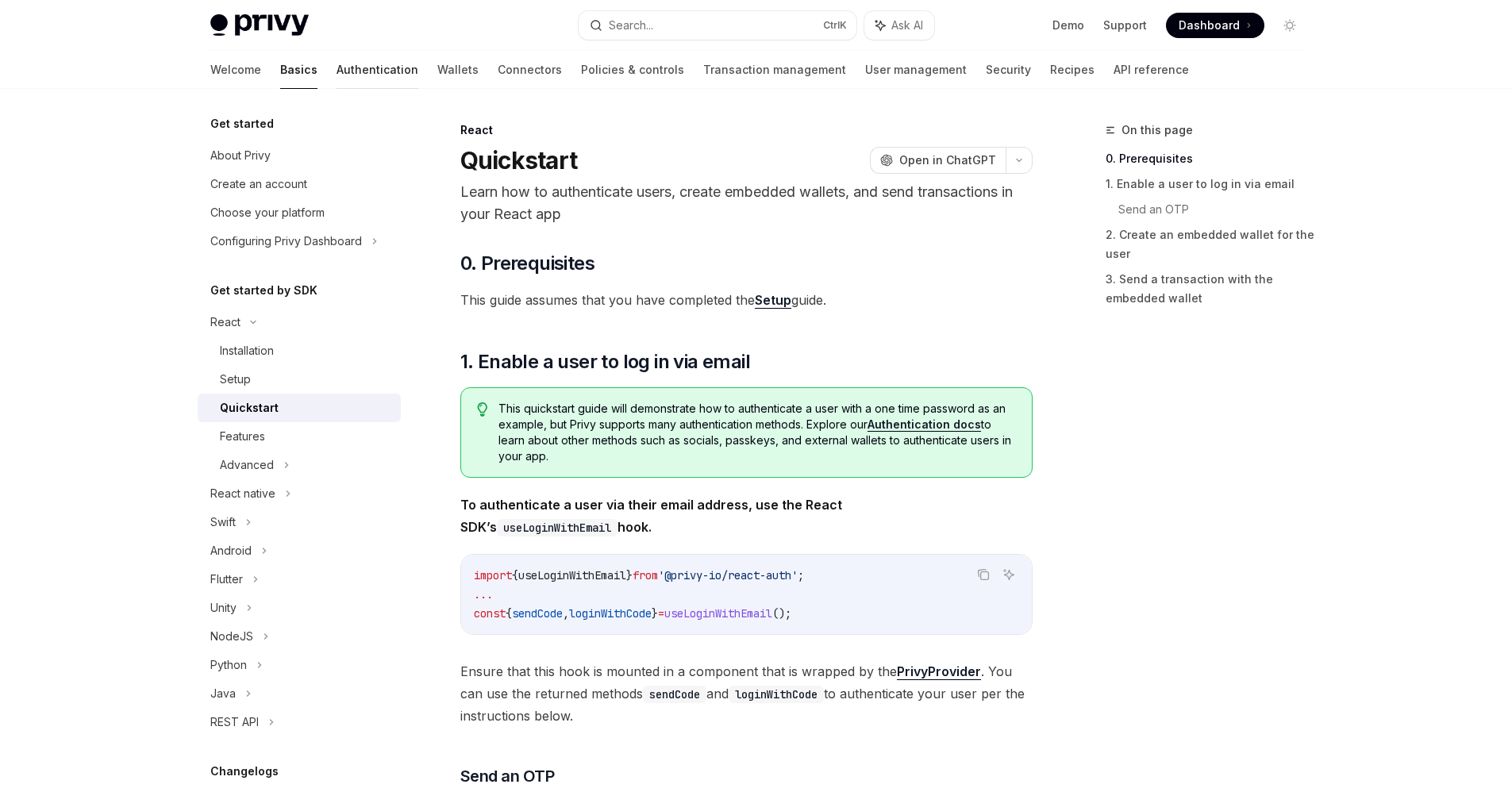
click at [336, 72] on link "Authentication" at bounding box center [377, 70] width 81 height 38
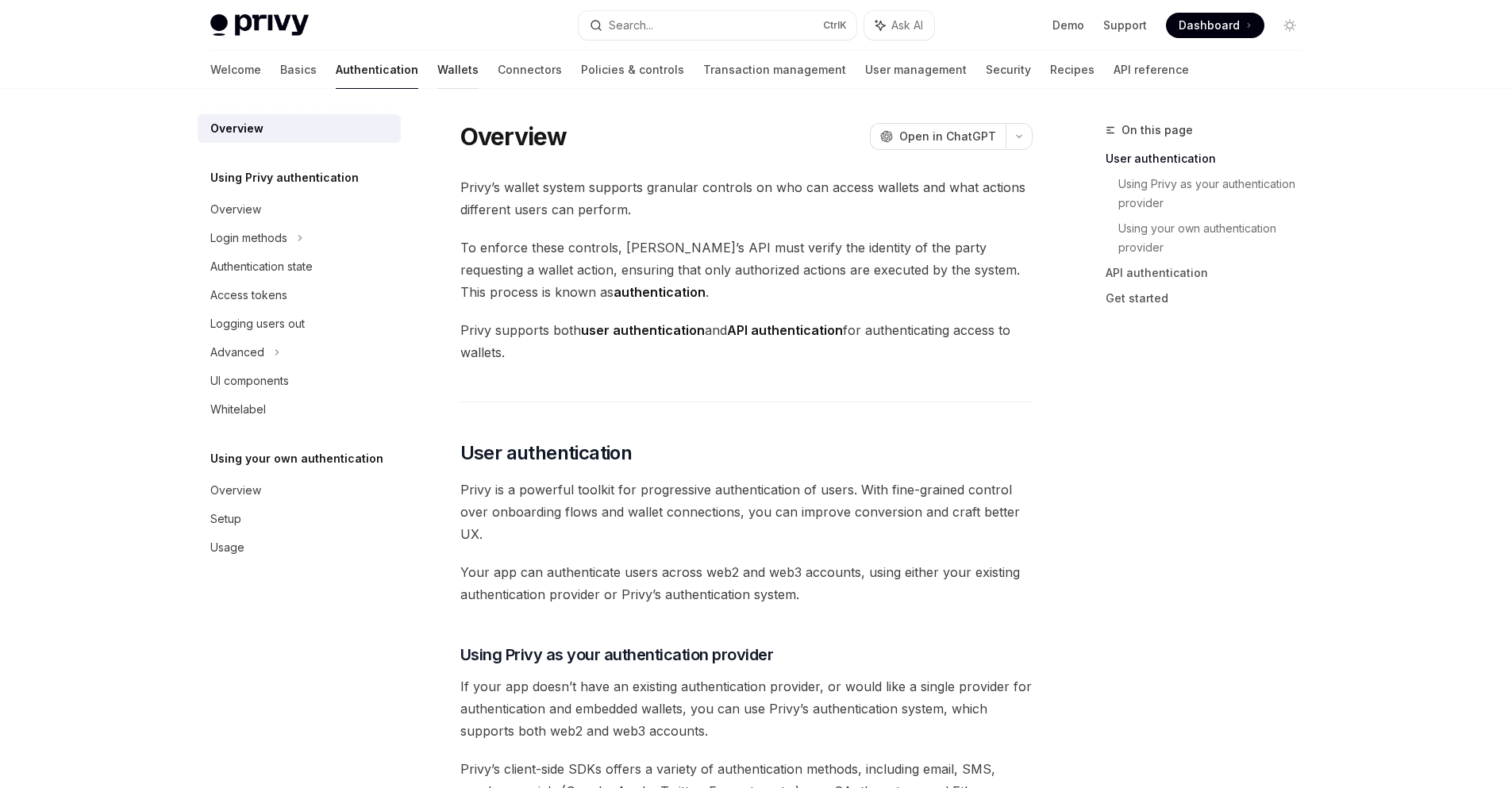
click at [437, 61] on link "Wallets" at bounding box center [457, 70] width 41 height 38
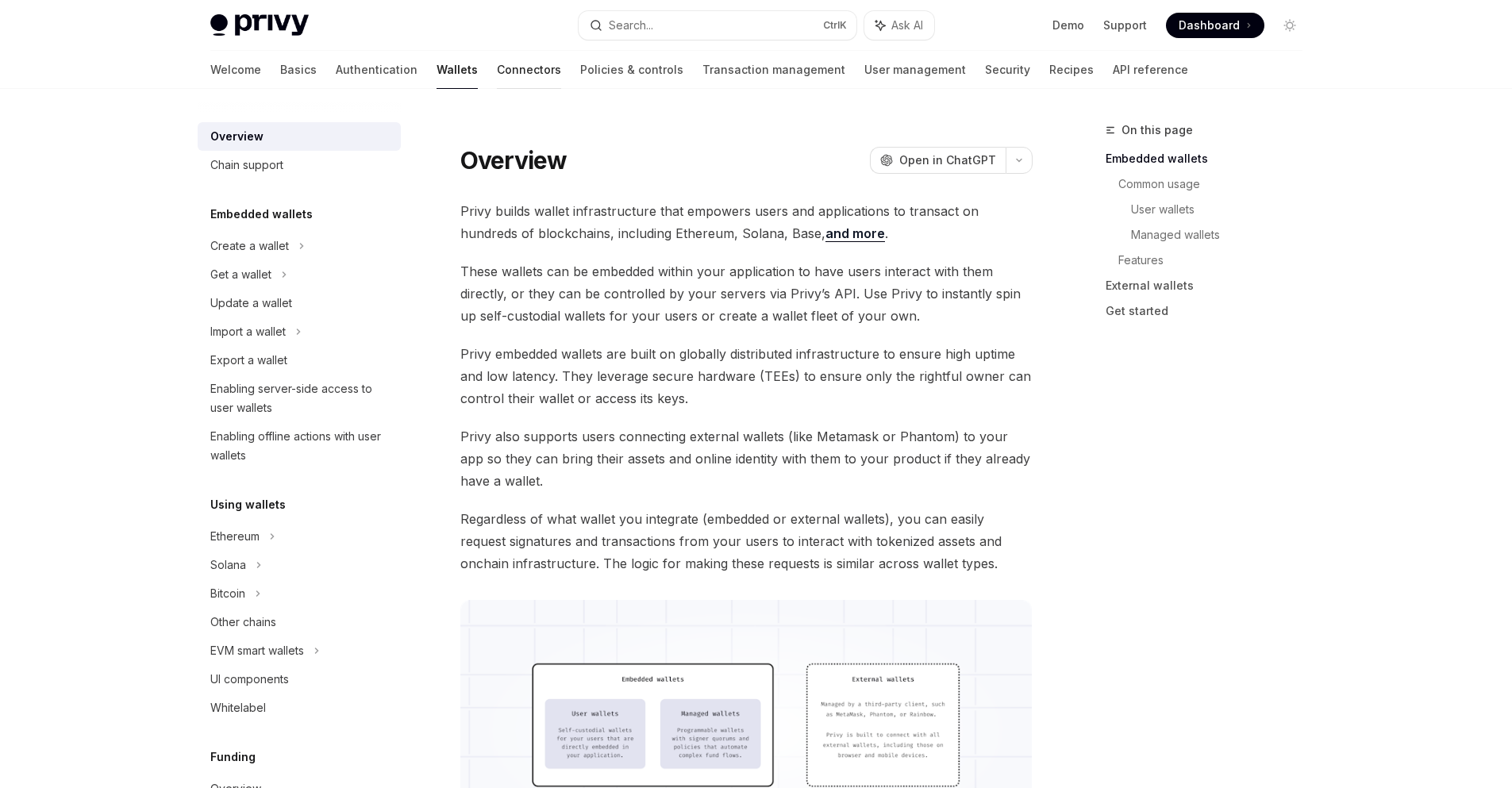
click at [497, 63] on link "Connectors" at bounding box center [529, 70] width 64 height 38
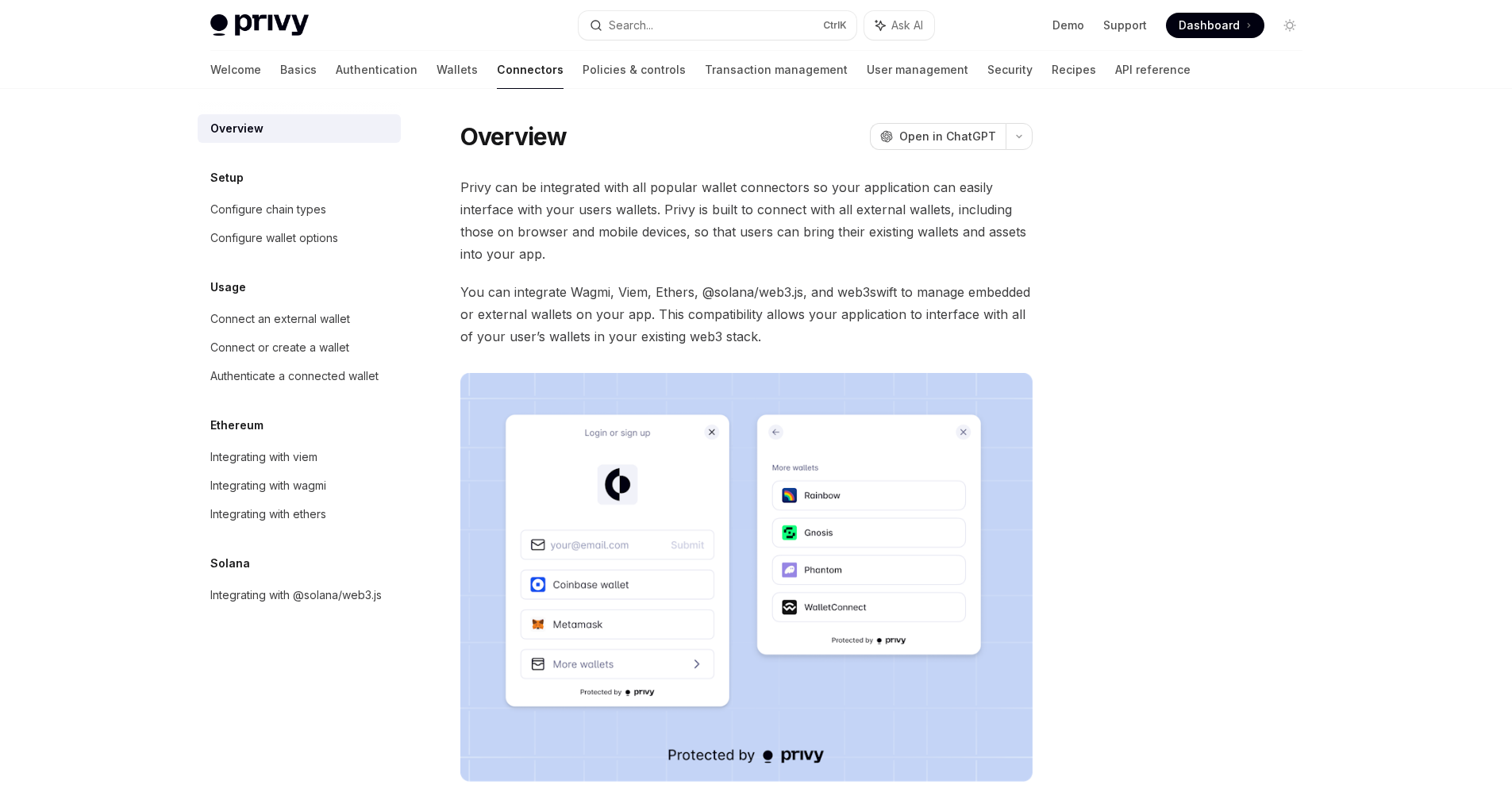
drag, startPoint x: 521, startPoint y: 63, endPoint x: 617, endPoint y: 68, distance: 96.1
click at [583, 68] on link "Policies & controls" at bounding box center [634, 70] width 103 height 38
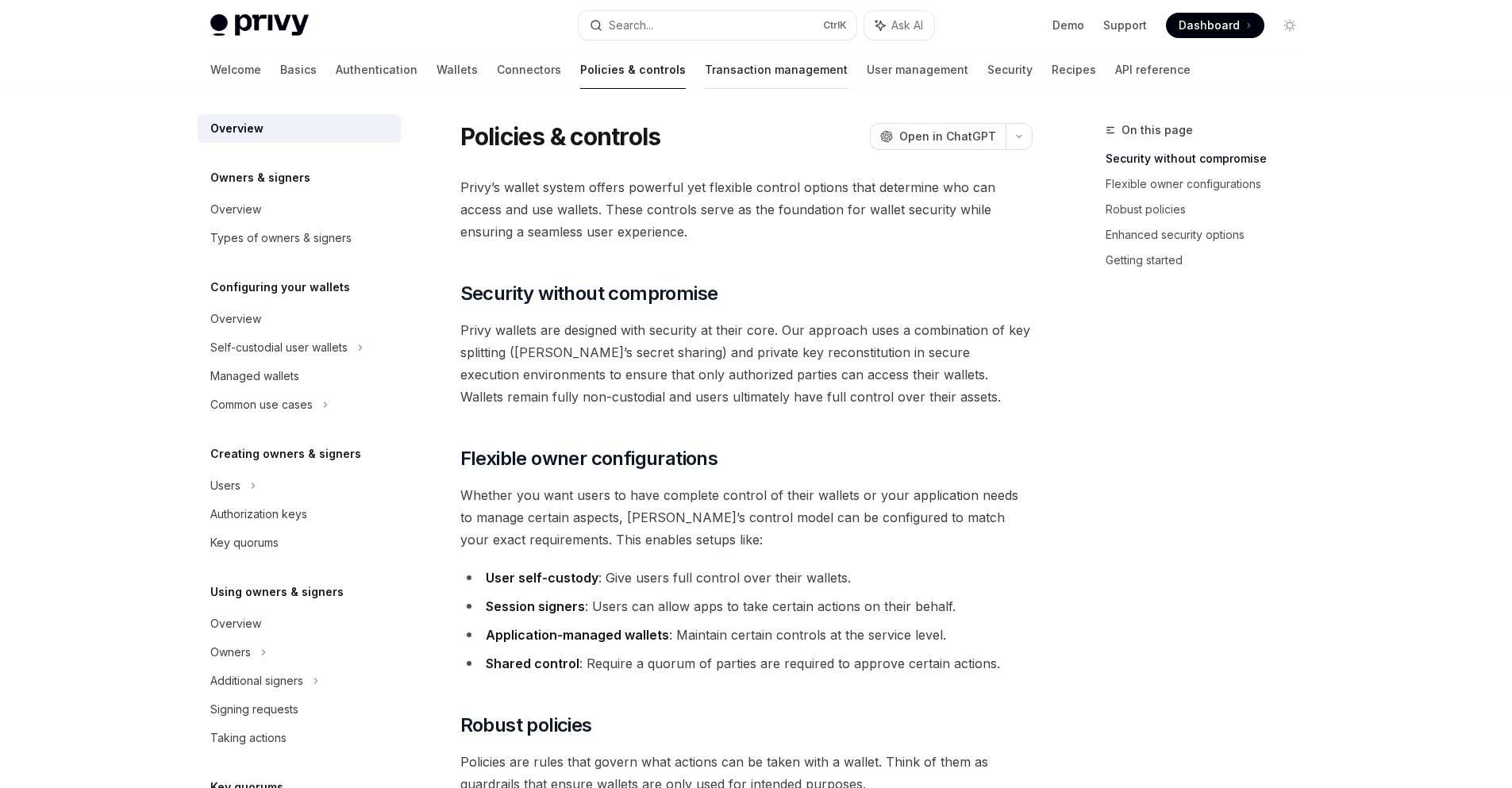
click at [705, 84] on link "Transaction management" at bounding box center [776, 70] width 143 height 38
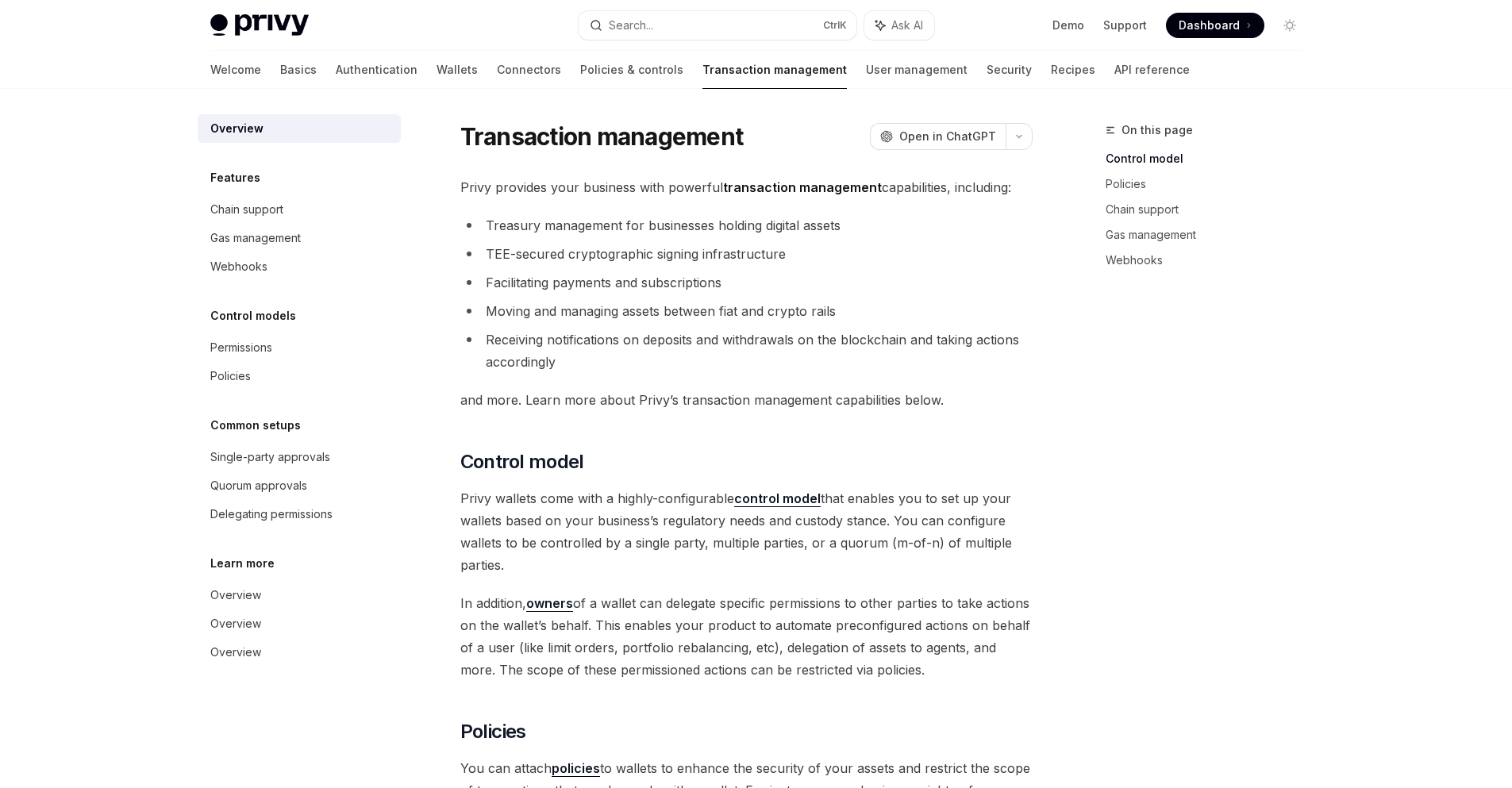
click at [866, 73] on link "User management" at bounding box center [917, 70] width 102 height 38
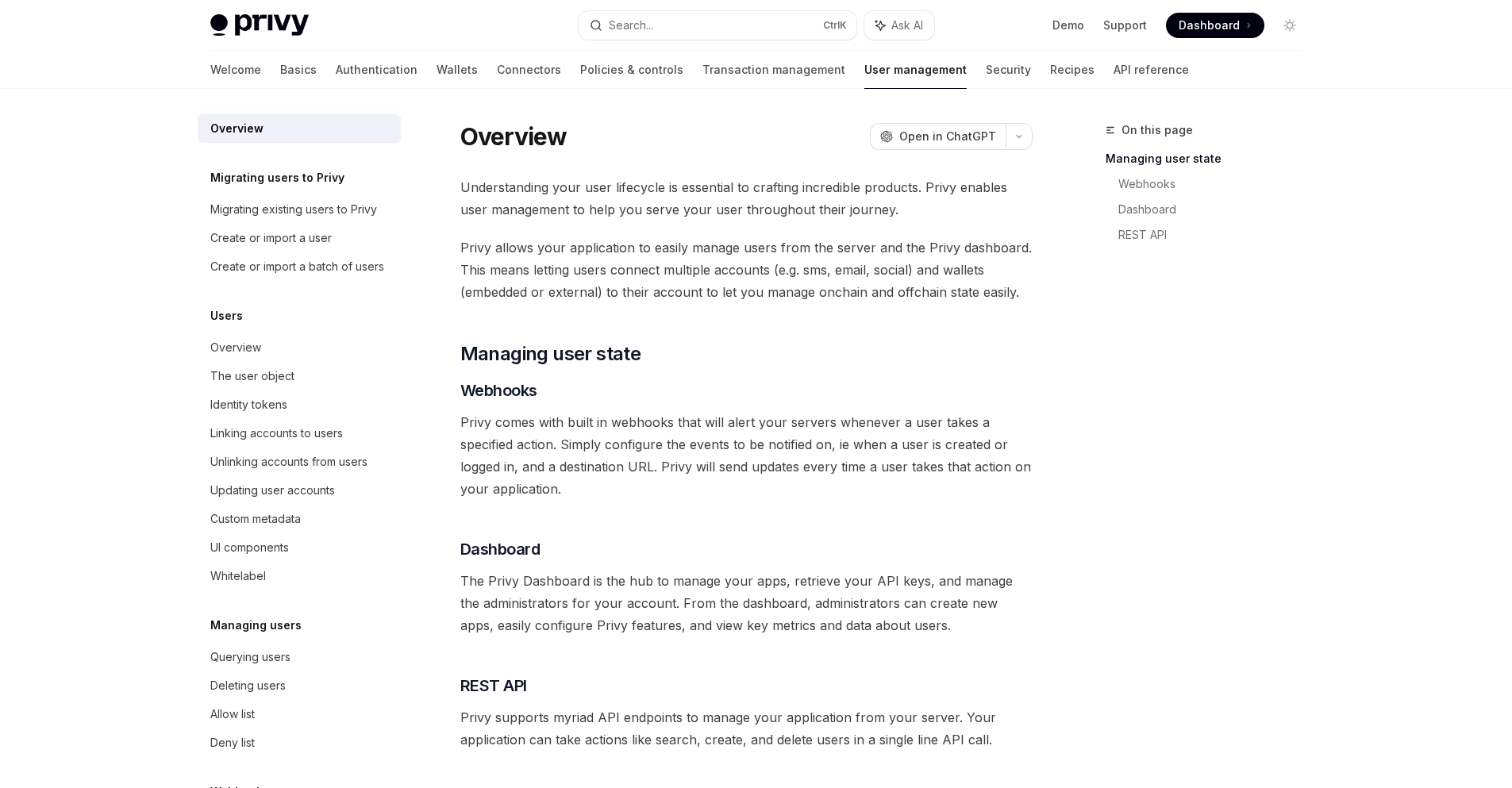
click at [986, 72] on link "Security" at bounding box center [1008, 70] width 45 height 38
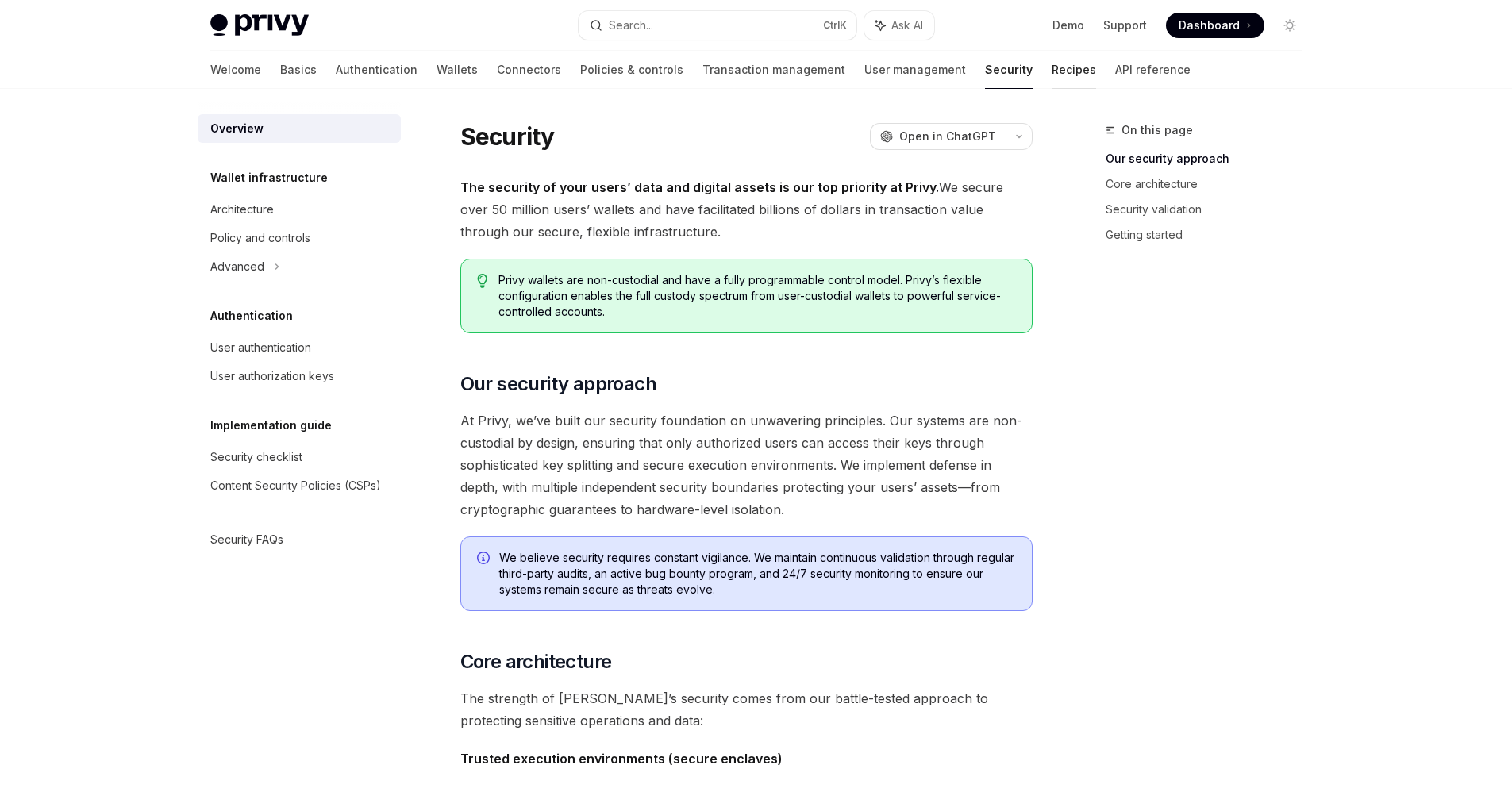
click at [1051, 61] on link "Recipes" at bounding box center [1073, 70] width 44 height 38
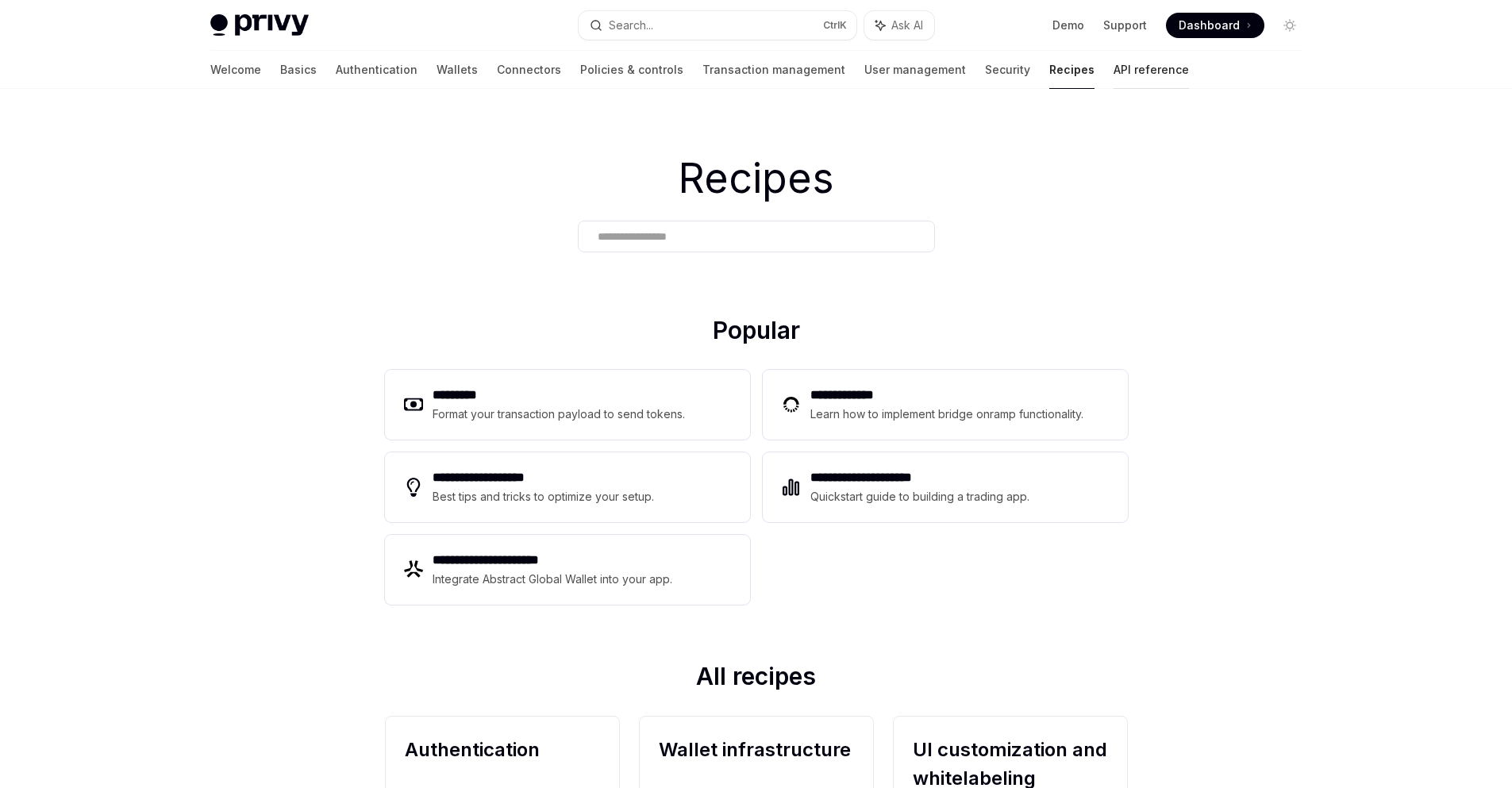
click at [1113, 77] on link "API reference" at bounding box center [1151, 70] width 76 height 38
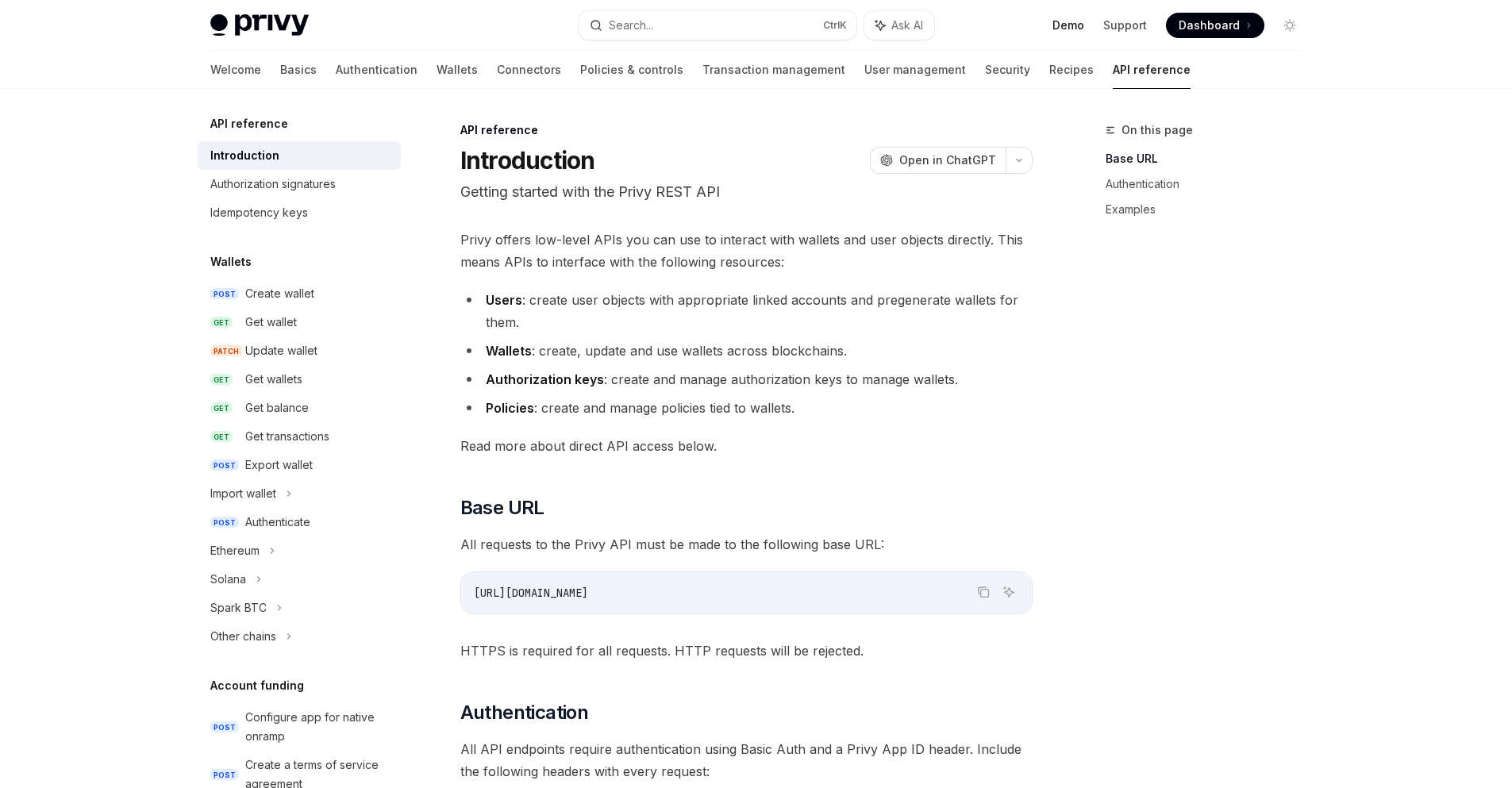
click at [1065, 24] on link "Demo" at bounding box center [1067, 25] width 32 height 16
click at [1215, 17] on span "Dashboard" at bounding box center [1209, 25] width 61 height 16
click at [257, 24] on img at bounding box center [259, 25] width 99 height 22
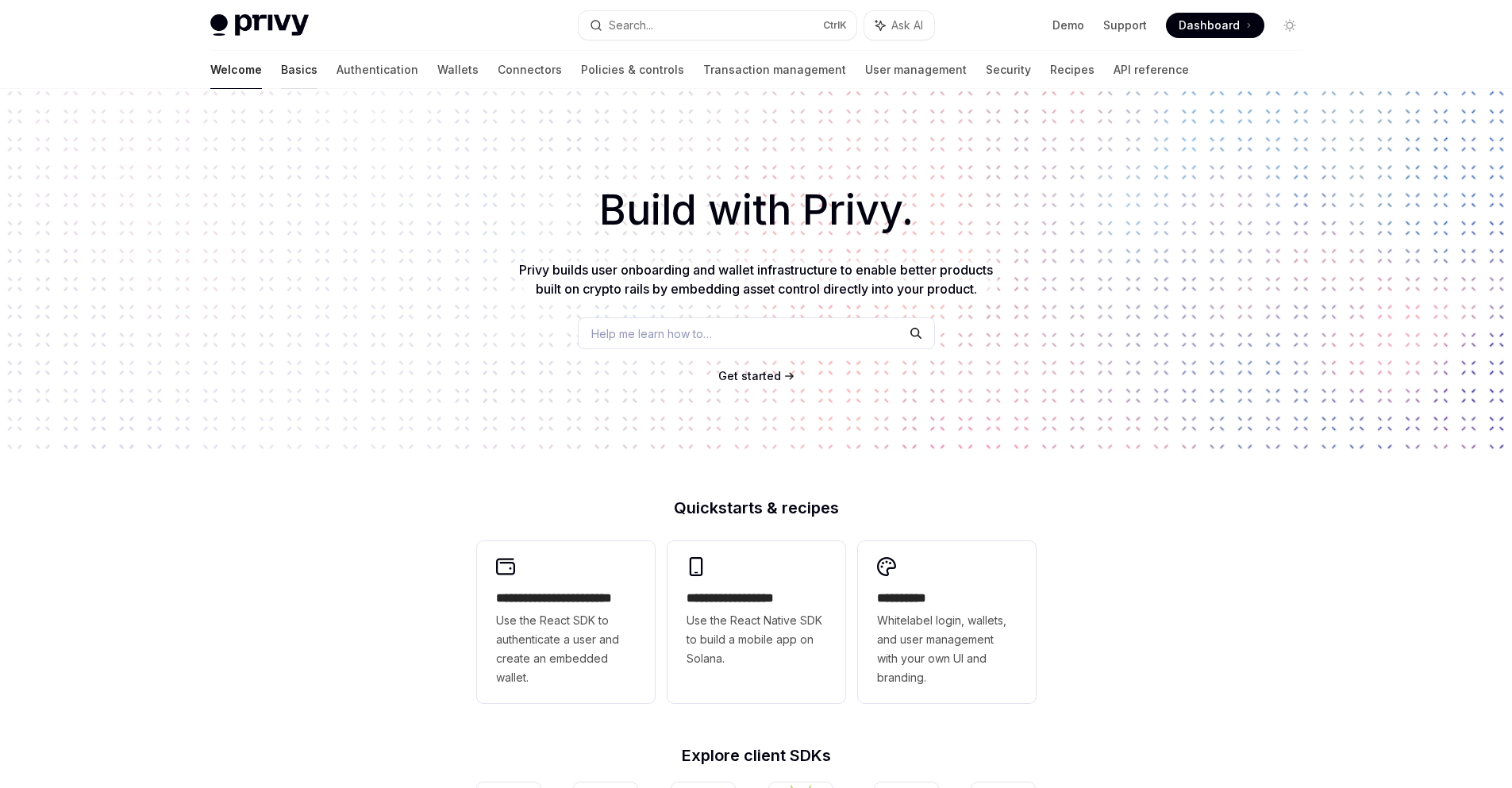
click at [281, 73] on link "Basics" at bounding box center [299, 70] width 36 height 38
type textarea "*"
click at [723, 26] on button "Search... Ctrl K" at bounding box center [718, 26] width 278 height 29
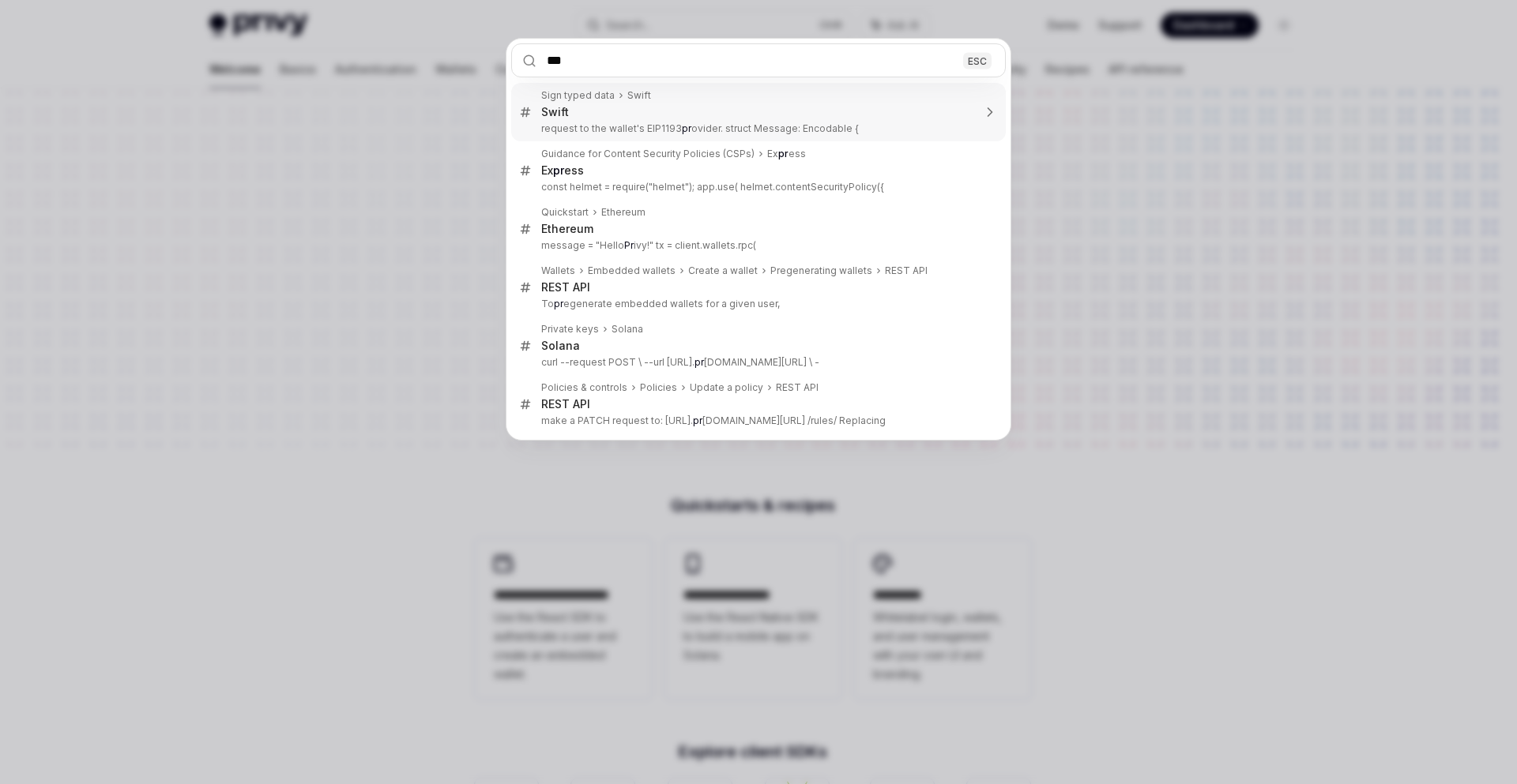
type input "****"
type textarea "*"
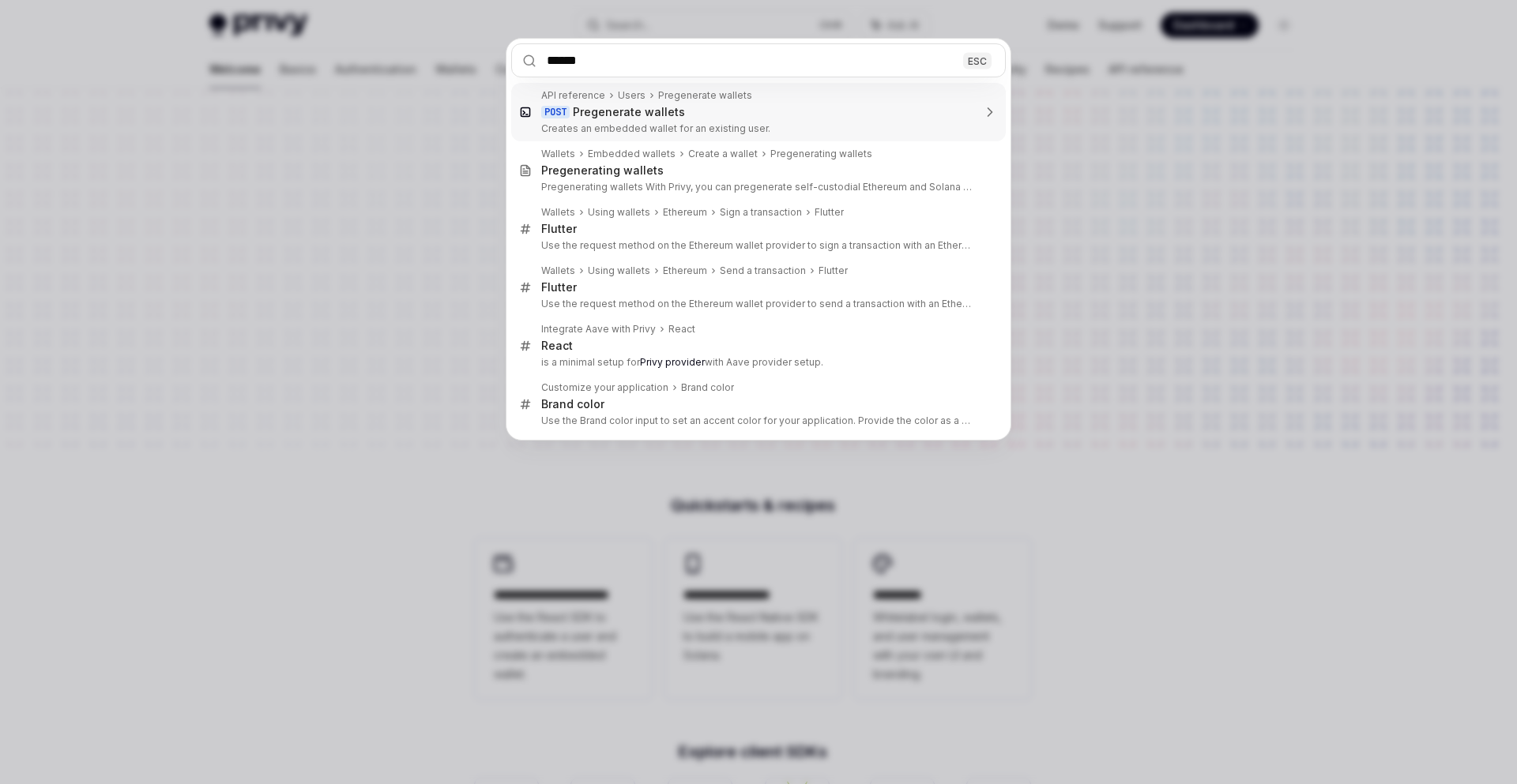
type input "*******"
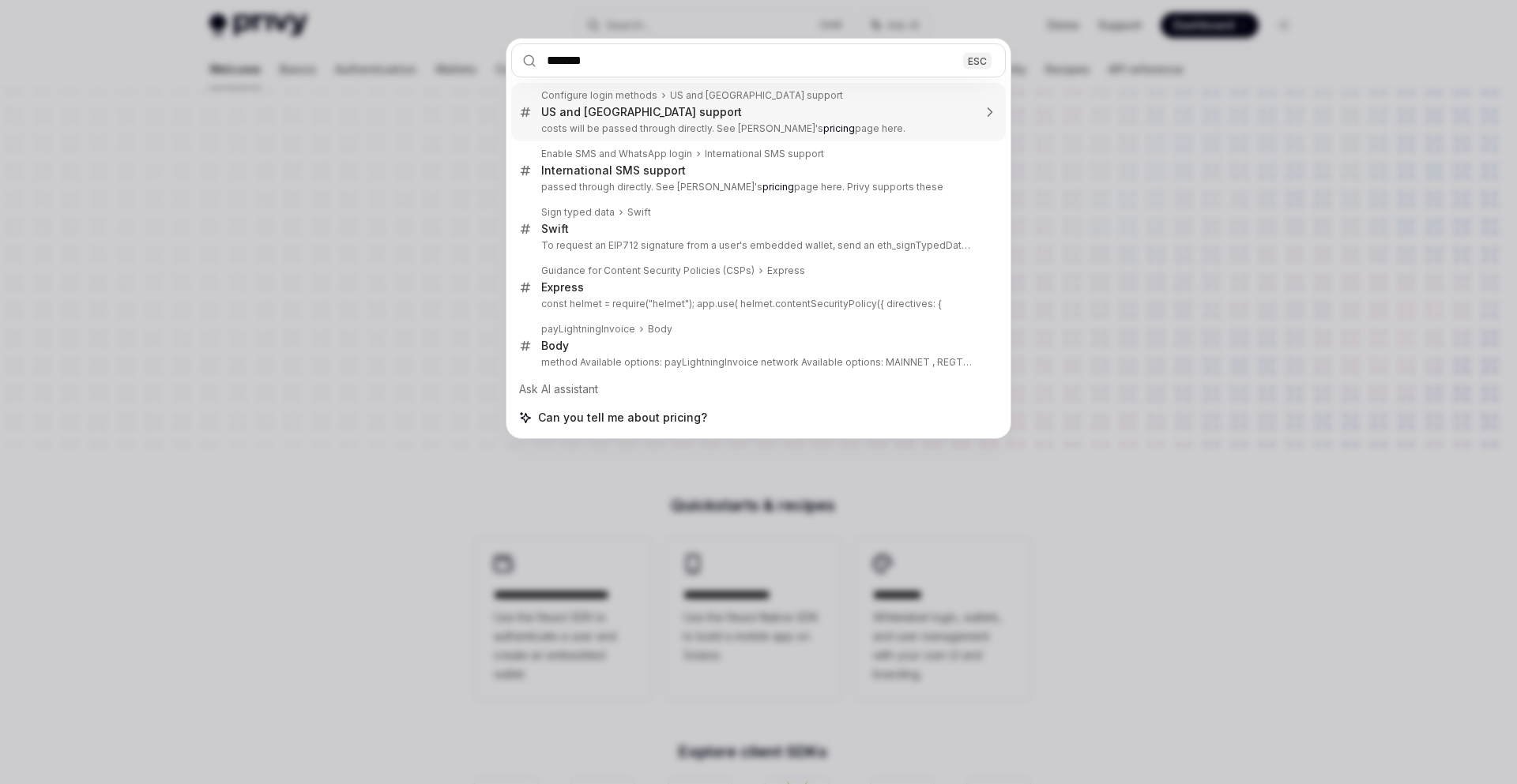
drag, startPoint x: 641, startPoint y: 57, endPoint x: 398, endPoint y: 62, distance: 243.1
click at [372, 58] on div "******* ESC Configure login methods US and Canada support US and Canada support…" at bounding box center [758, 392] width 1517 height 784
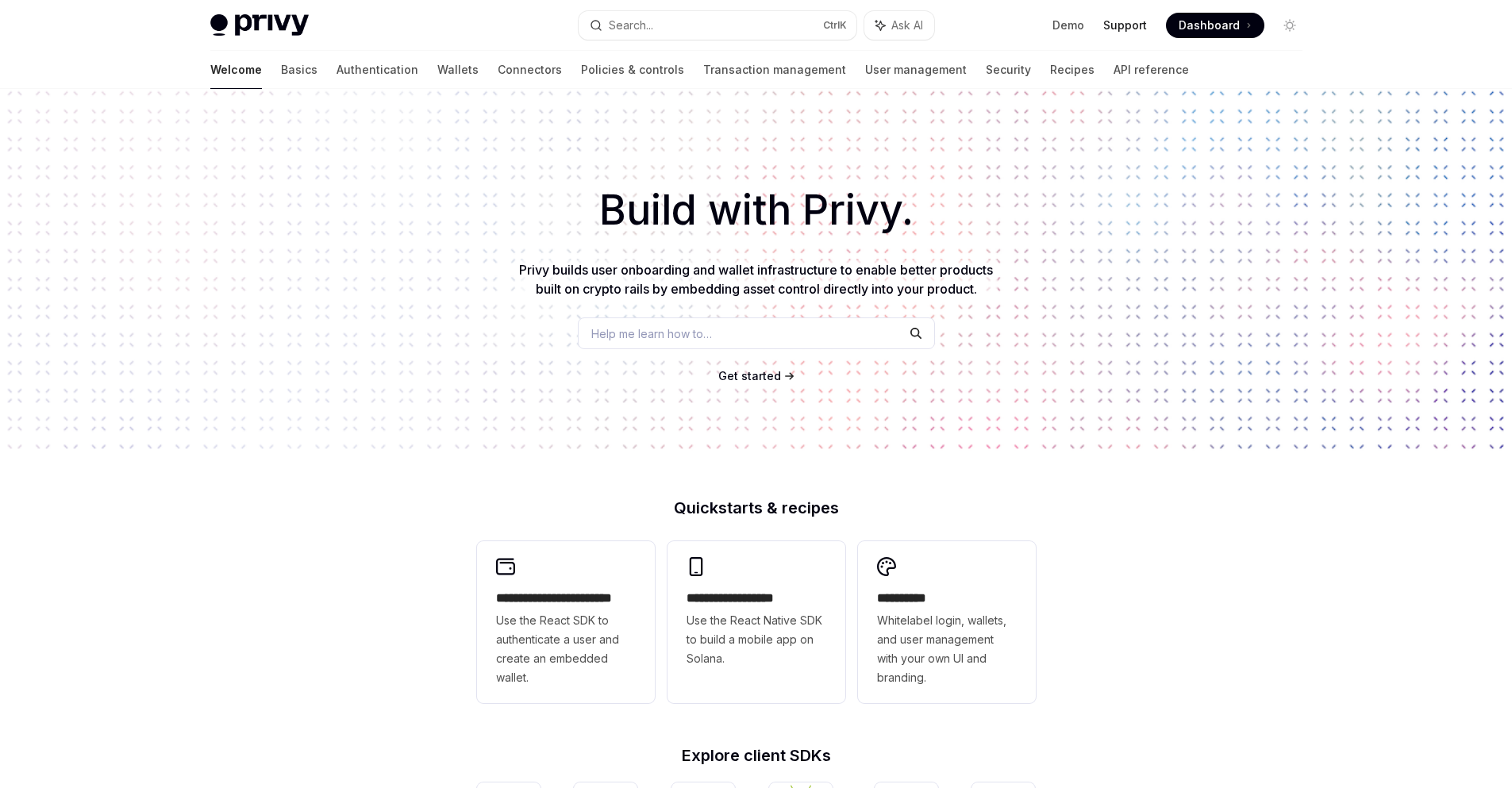
click at [1127, 26] on link "Support" at bounding box center [1125, 25] width 44 height 16
click at [281, 70] on link "Basics" at bounding box center [299, 70] width 36 height 38
type textarea "*"
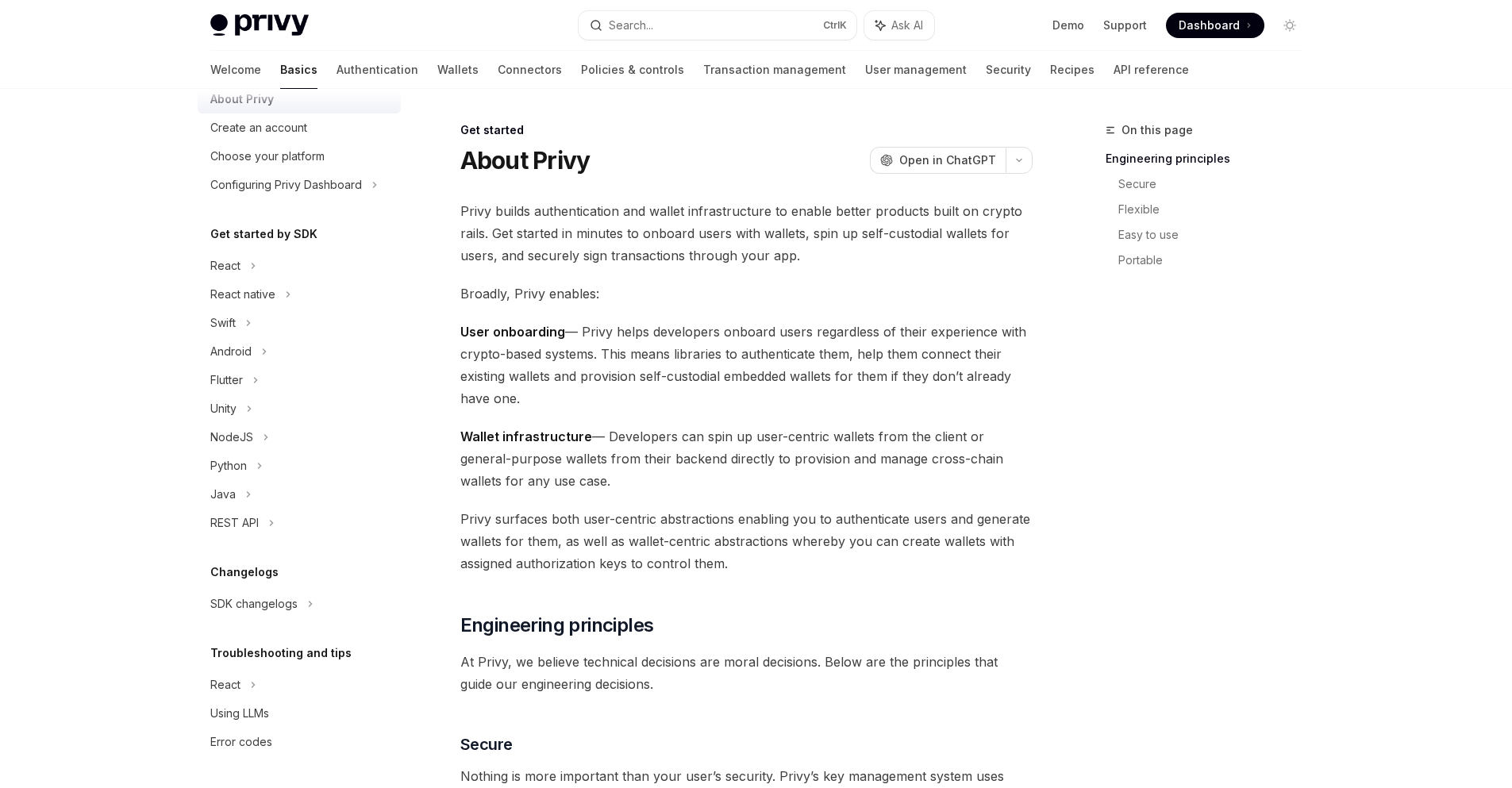
click at [1290, 365] on div "On this page Engineering principles Secure Flexible Easy to use Portable" at bounding box center [1195, 454] width 241 height 668
click at [678, 21] on button "Search... Ctrl K" at bounding box center [718, 26] width 278 height 29
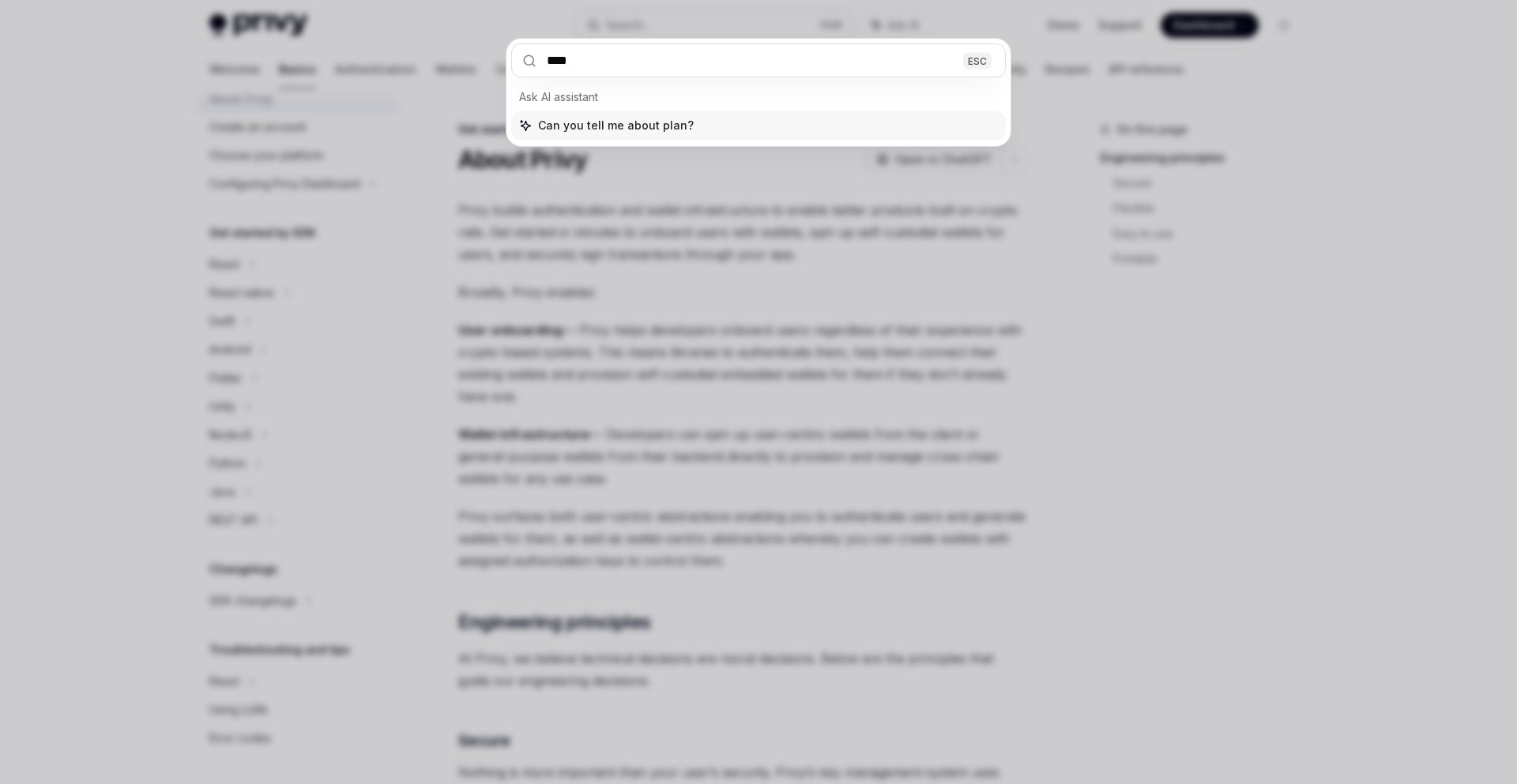
type input "*****"
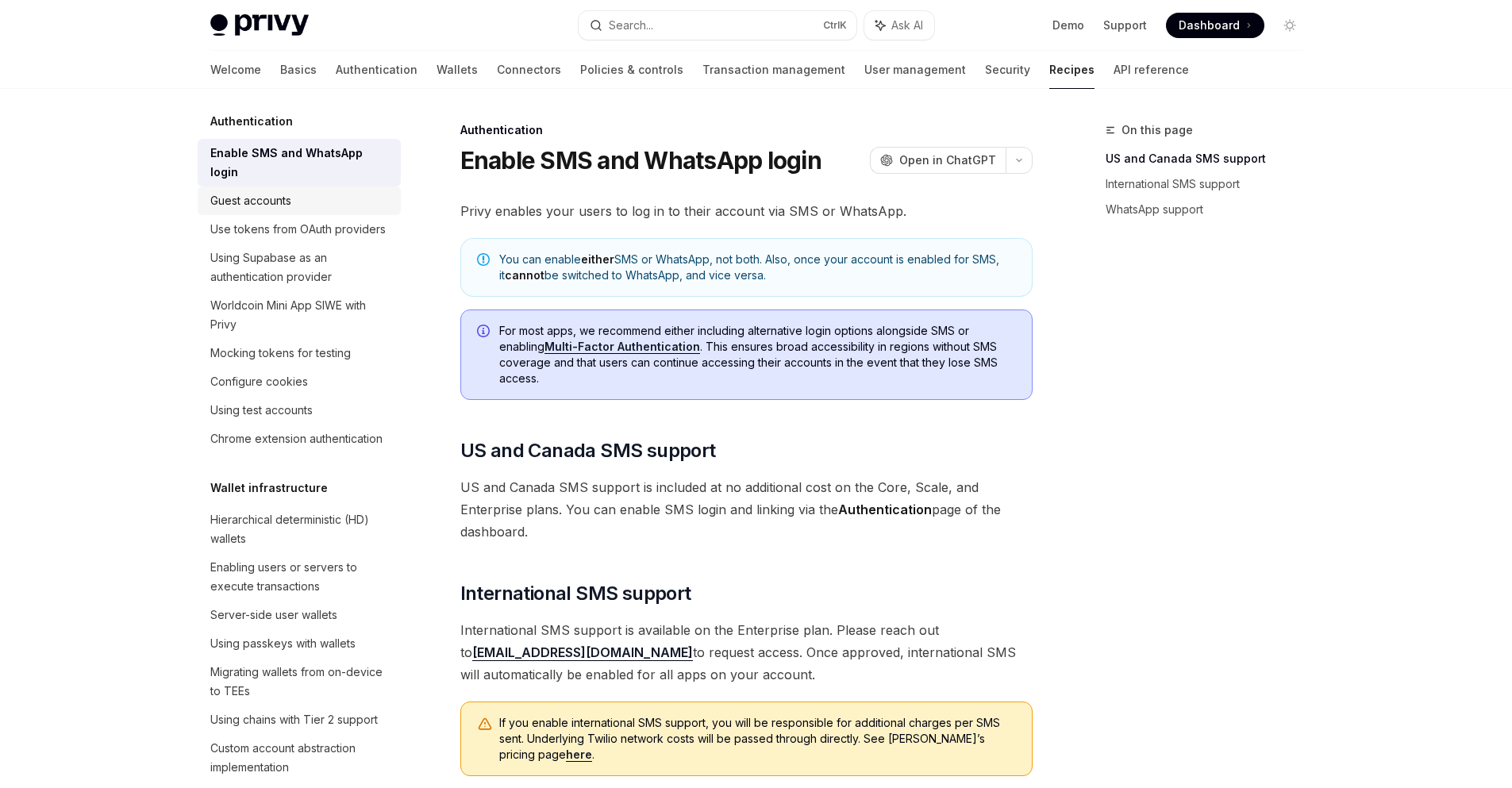
click at [250, 200] on div "Guest accounts" at bounding box center [250, 201] width 80 height 19
type textarea "*"
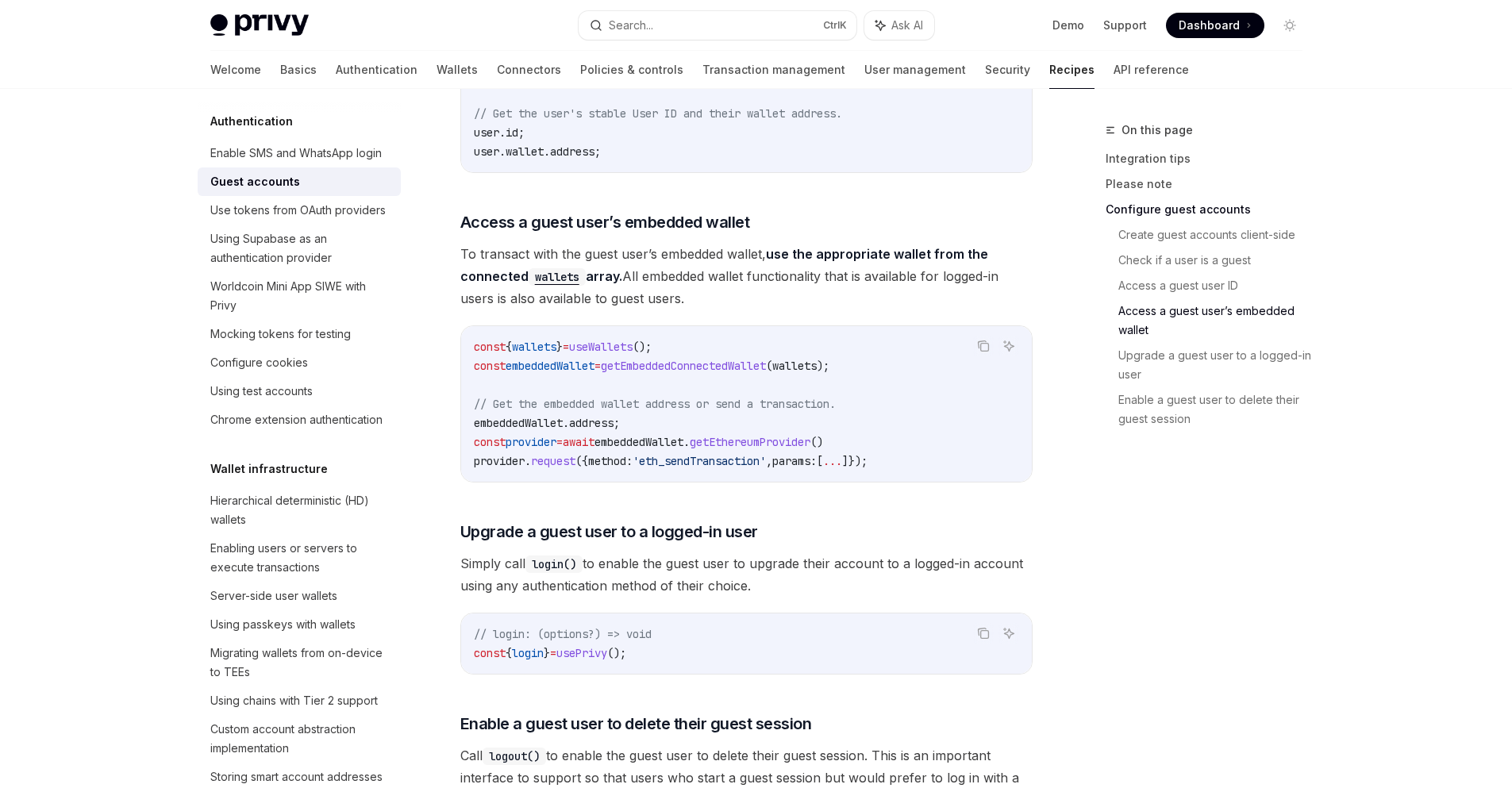
scroll to position [2191, 0]
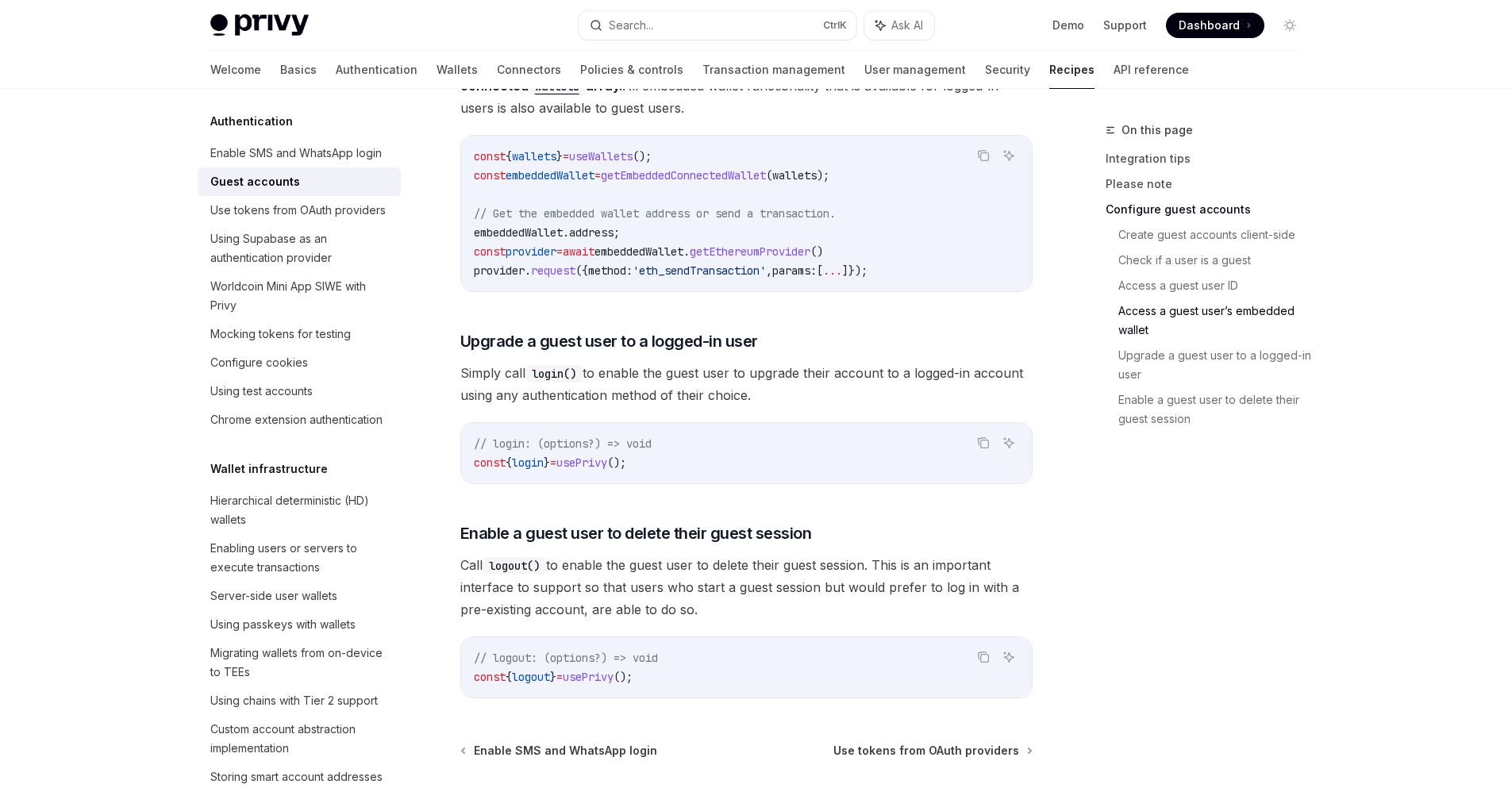
click at [1131, 557] on div "On this page Integration tips Please note Configure guest accounts Create guest…" at bounding box center [1195, 454] width 241 height 668
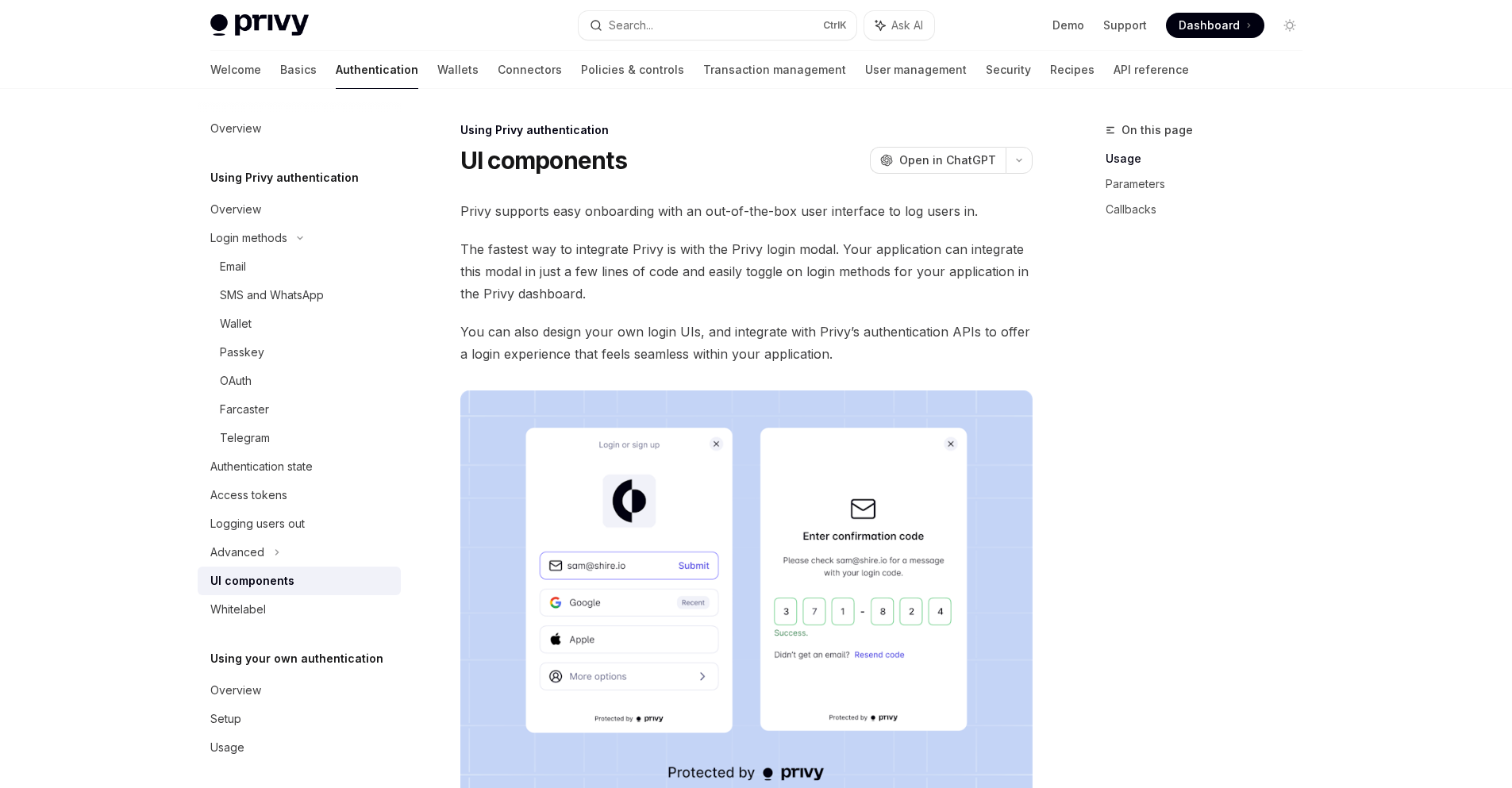
click at [1204, 21] on span "Dashboard" at bounding box center [1209, 25] width 61 height 16
